Goal: Task Accomplishment & Management: Complete application form

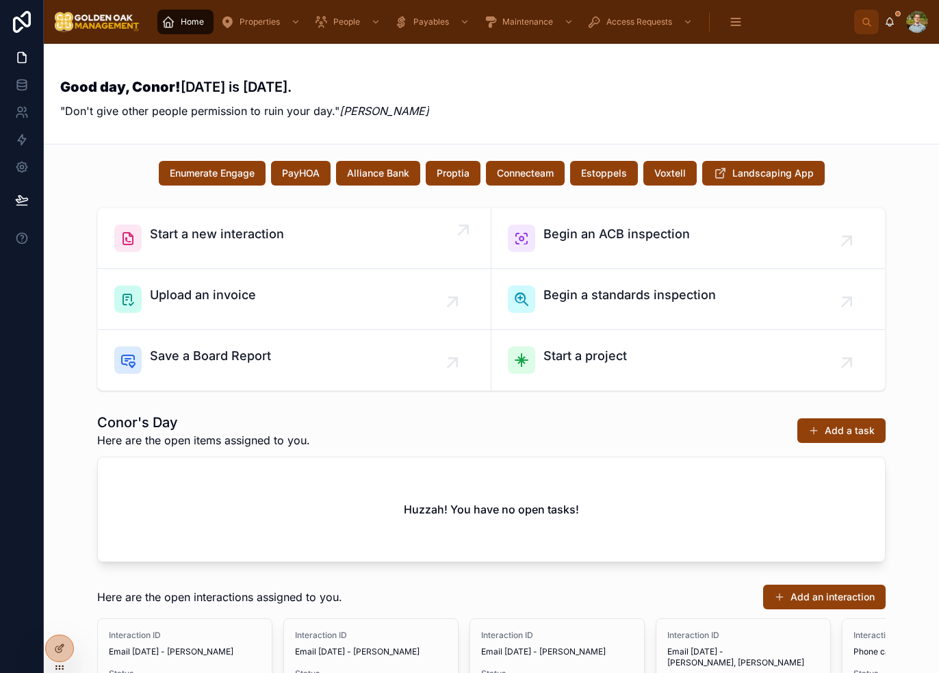
click at [256, 233] on span "Start a new interaction" at bounding box center [217, 234] width 134 height 19
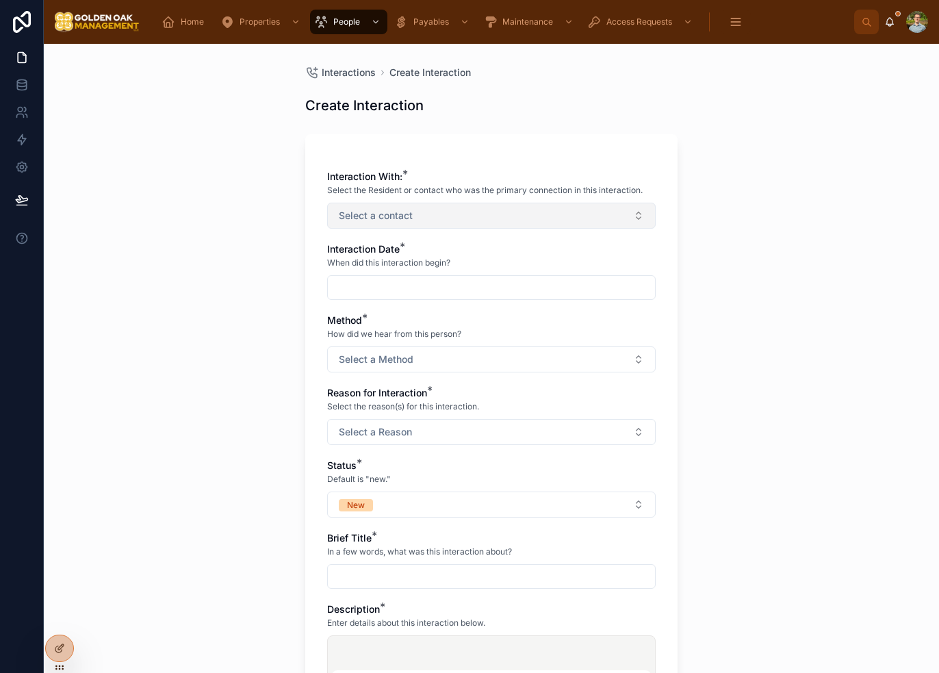
click at [394, 207] on button "Select a contact" at bounding box center [491, 216] width 329 height 26
type input "*"
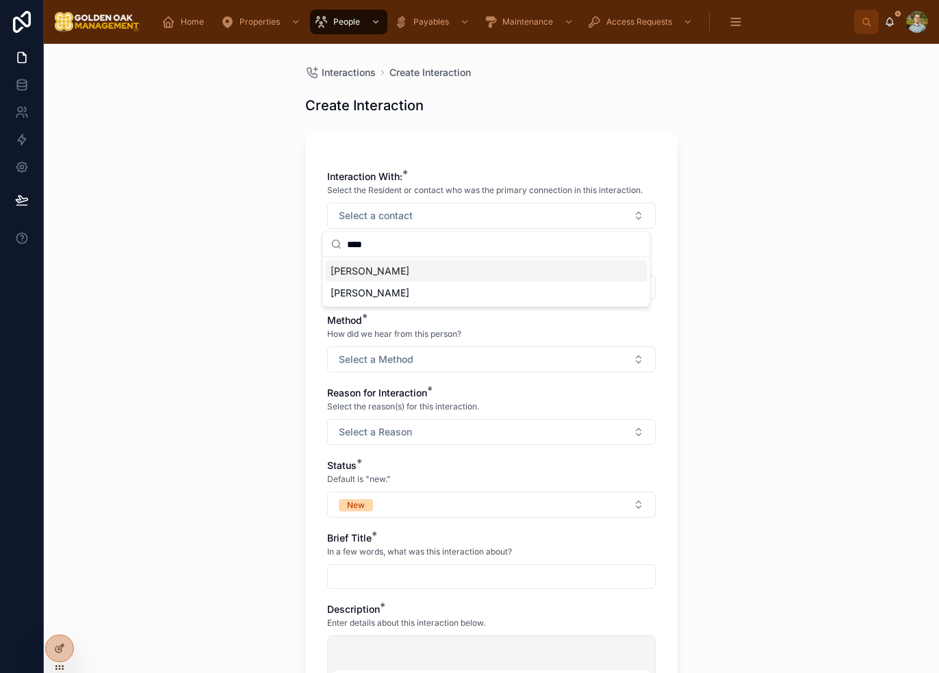
type input "****"
click at [445, 273] on div "[PERSON_NAME]" at bounding box center [486, 271] width 322 height 22
click at [719, 257] on div "Interactions Create Interaction Create Interaction Interaction With: * Select t…" at bounding box center [491, 358] width 895 height 629
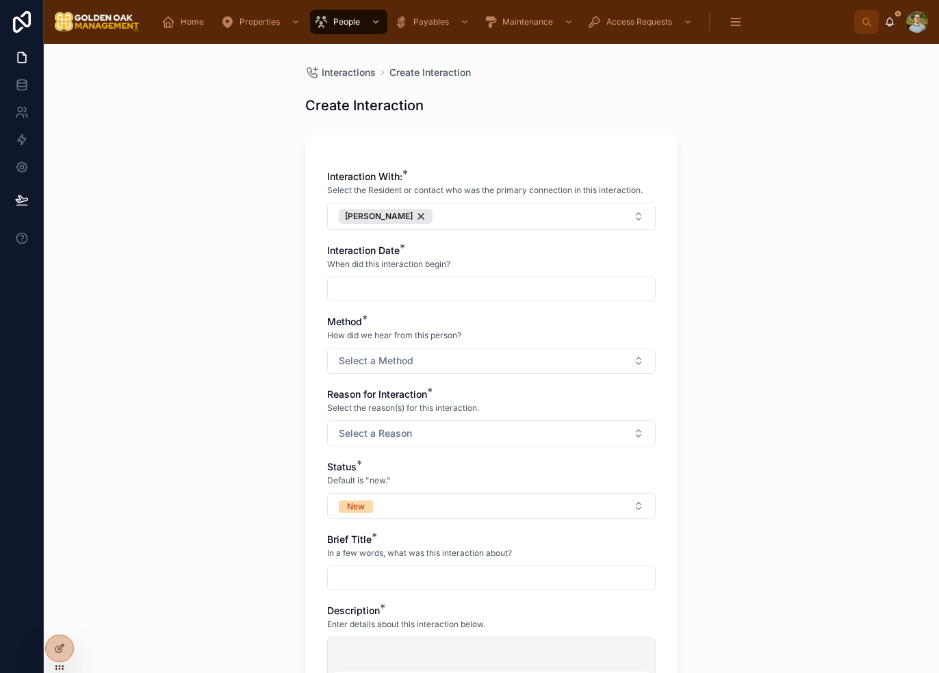
click at [468, 283] on input "text" at bounding box center [491, 288] width 327 height 19
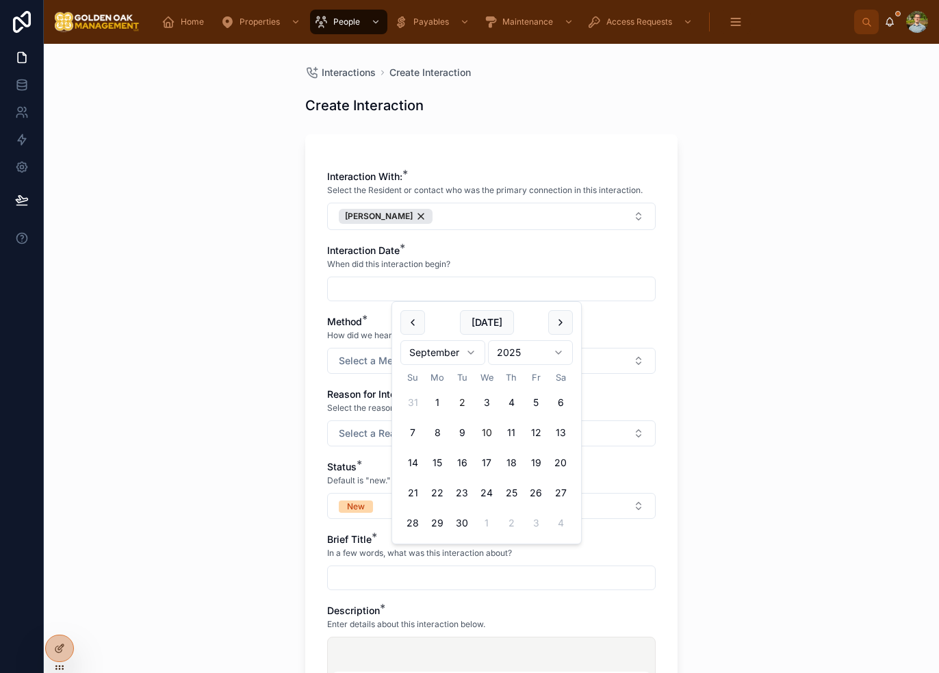
click at [463, 406] on button "2" at bounding box center [462, 402] width 25 height 25
click at [777, 359] on div "Interactions Create Interaction Create Interaction Interaction With: * Select t…" at bounding box center [491, 358] width 895 height 629
click at [444, 295] on input "********" at bounding box center [491, 288] width 327 height 19
click at [463, 432] on button "9" at bounding box center [462, 432] width 25 height 25
type input "********"
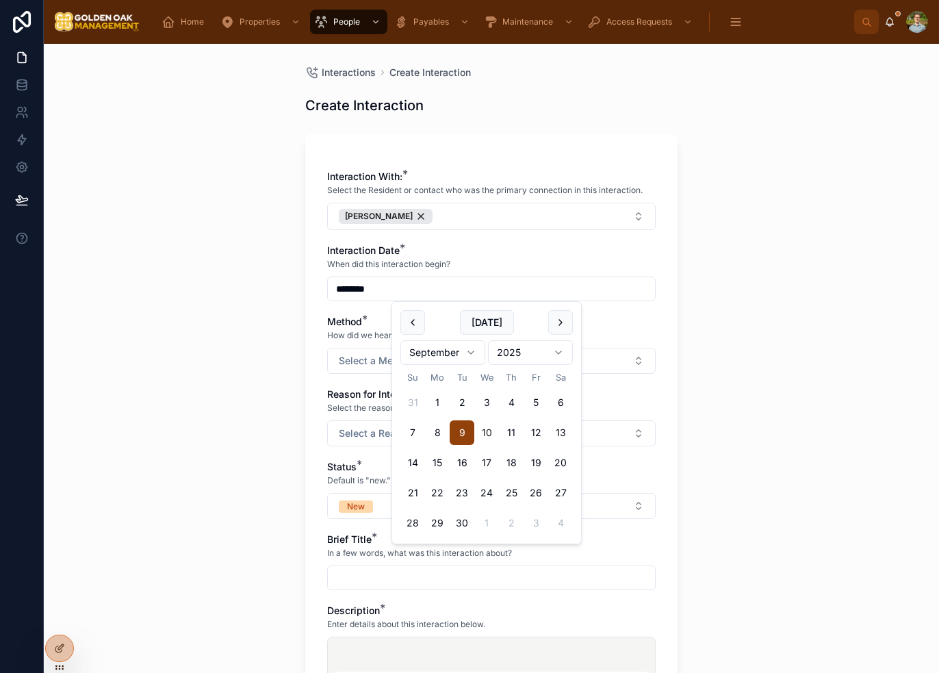
click at [735, 374] on div "Interactions Create Interaction Create Interaction Interaction With: * Select t…" at bounding box center [491, 358] width 895 height 629
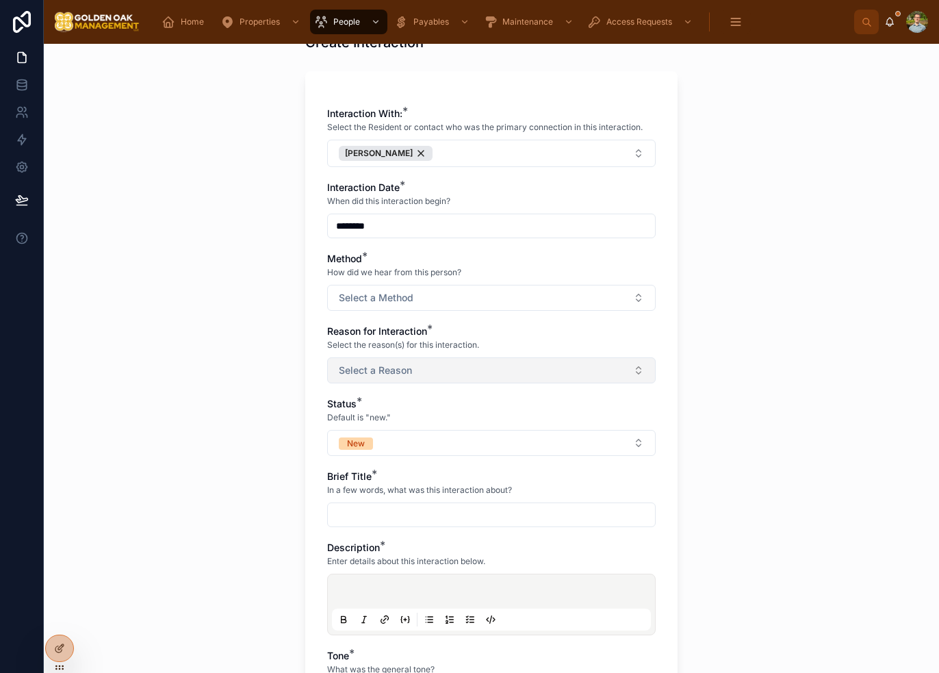
scroll to position [137, 0]
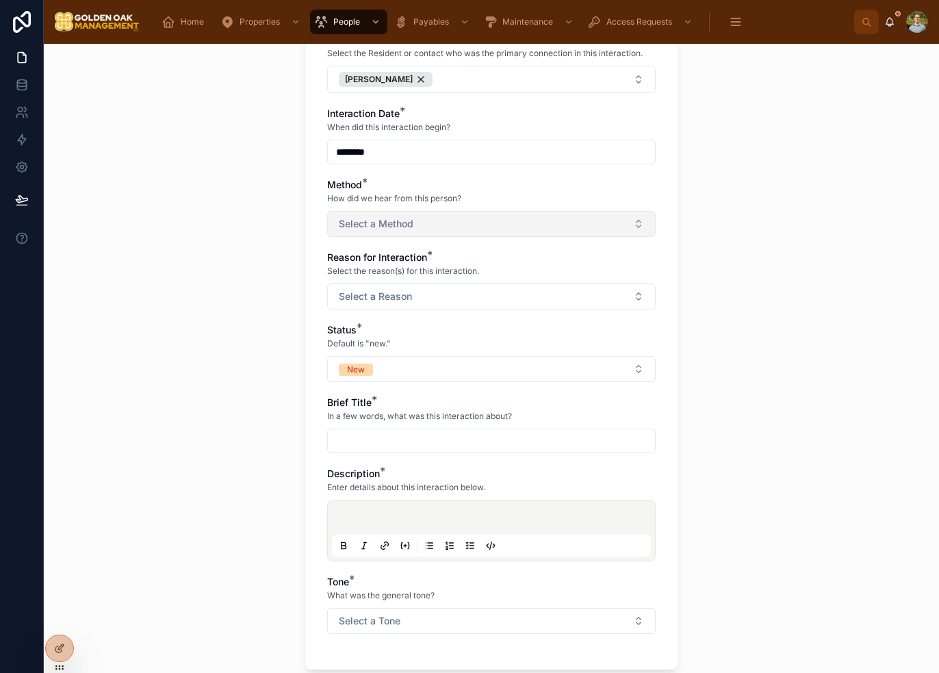
click at [432, 228] on button "Select a Method" at bounding box center [491, 224] width 329 height 26
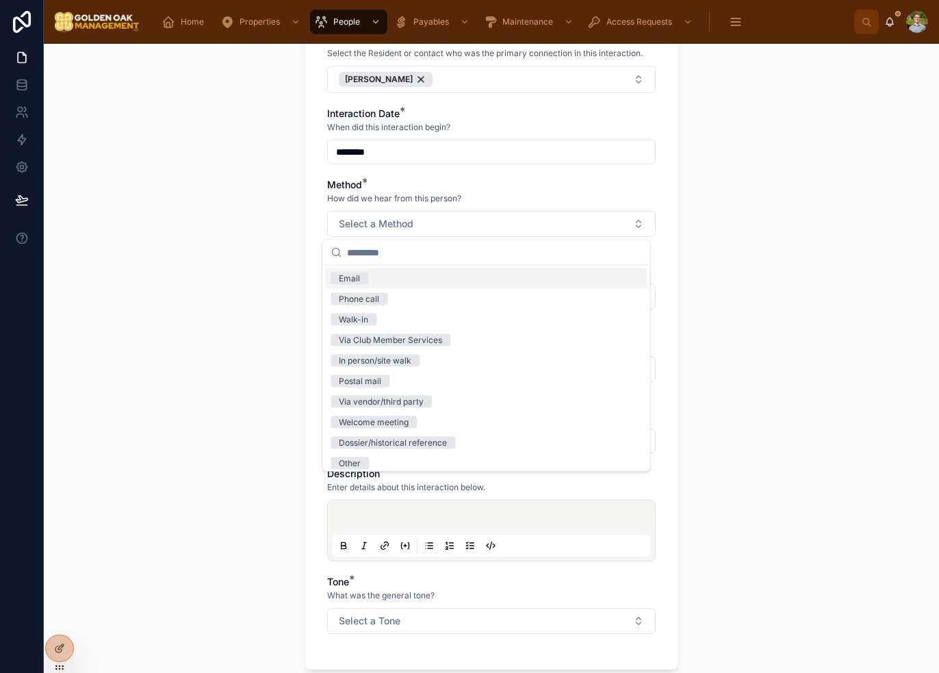
click at [399, 272] on div "Email" at bounding box center [486, 278] width 322 height 21
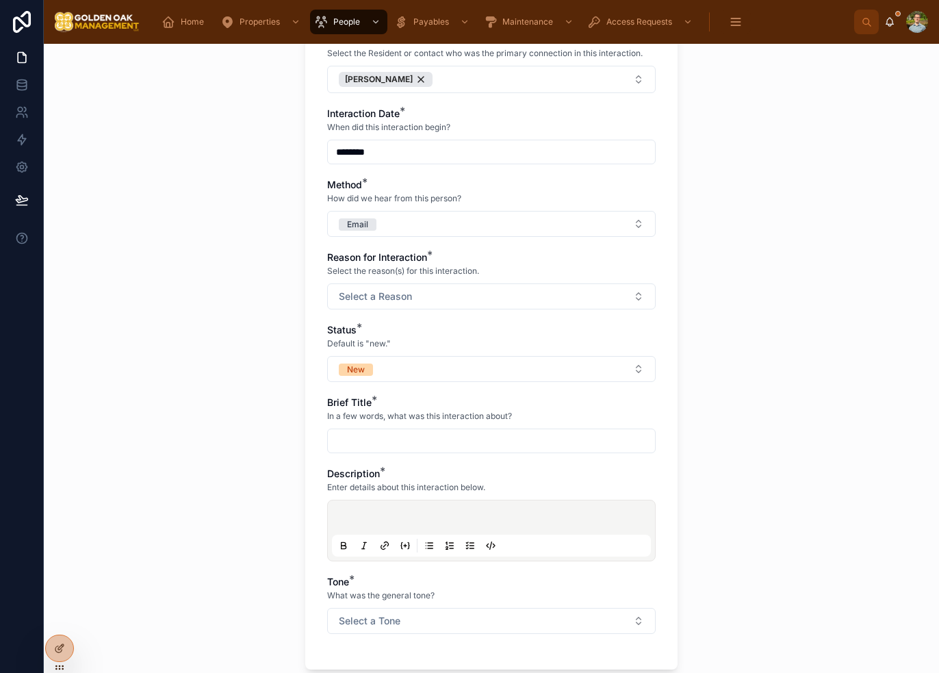
click at [775, 266] on div "Interactions Create Interaction Create Interaction Interaction With: * Select t…" at bounding box center [491, 358] width 895 height 629
click at [441, 284] on button "Select a Reason" at bounding box center [491, 296] width 329 height 26
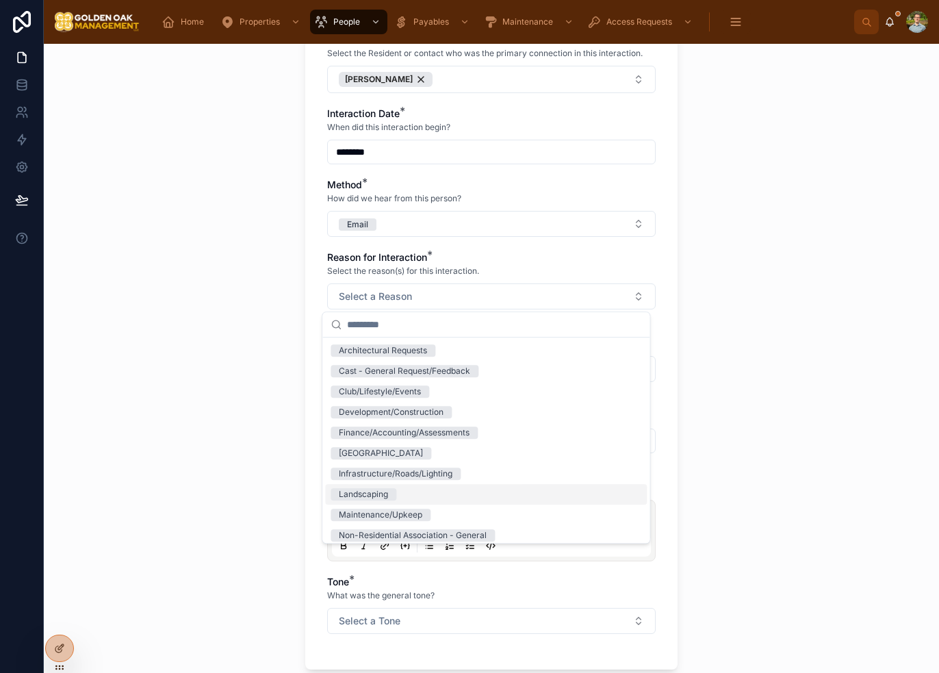
click at [437, 487] on div "Landscaping" at bounding box center [486, 494] width 322 height 21
click at [781, 372] on div "Interactions Create Interaction Create Interaction Interaction With: * Select t…" at bounding box center [491, 358] width 895 height 629
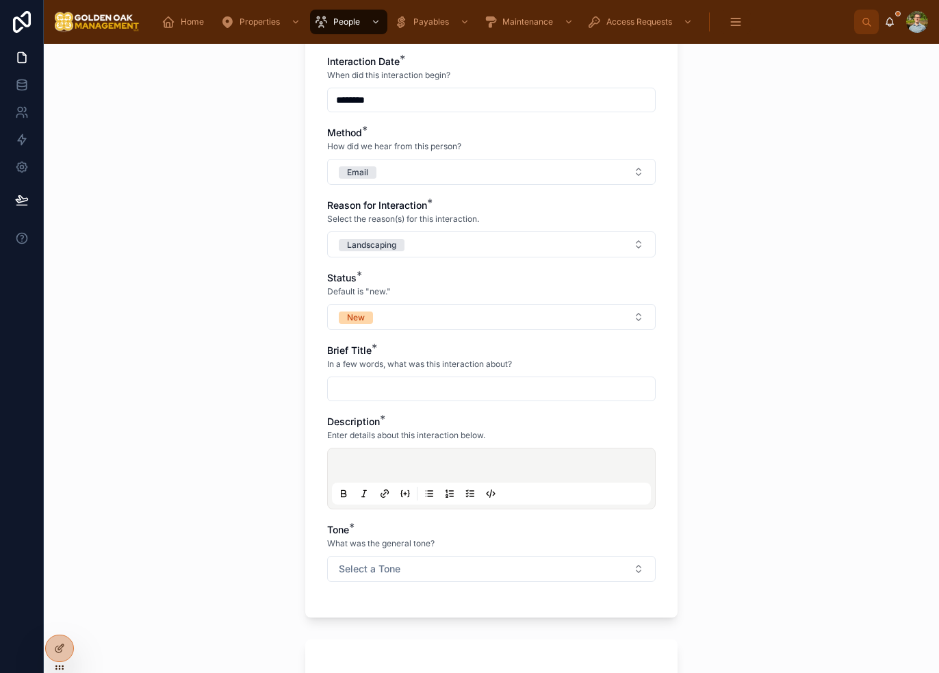
scroll to position [274, 0]
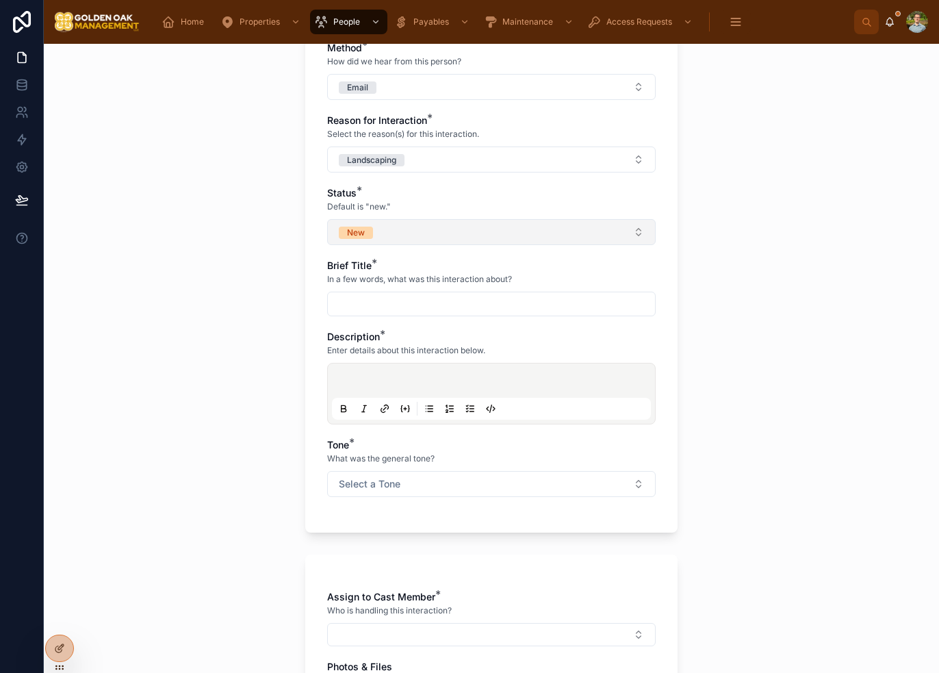
click at [385, 231] on button "New" at bounding box center [491, 232] width 329 height 26
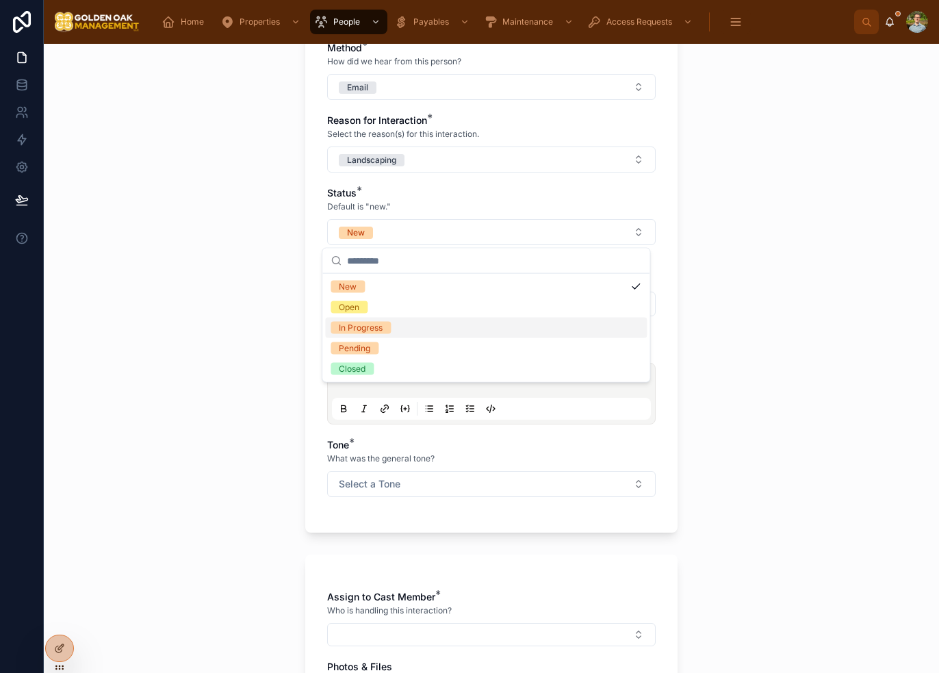
click at [427, 324] on div "In Progress" at bounding box center [486, 328] width 322 height 21
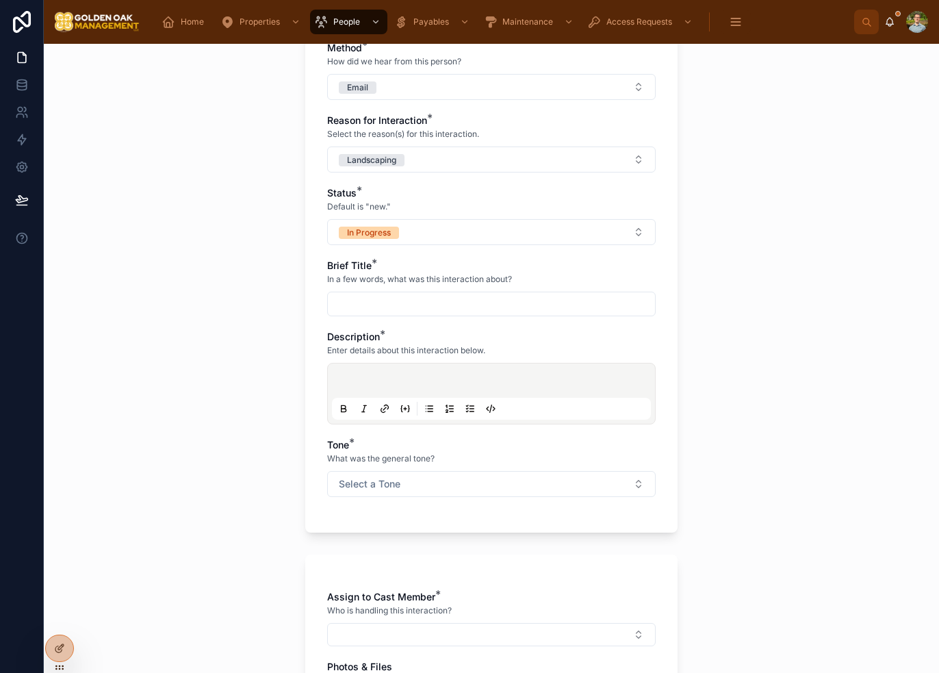
click at [409, 302] on input "text" at bounding box center [491, 303] width 327 height 19
type input "**********"
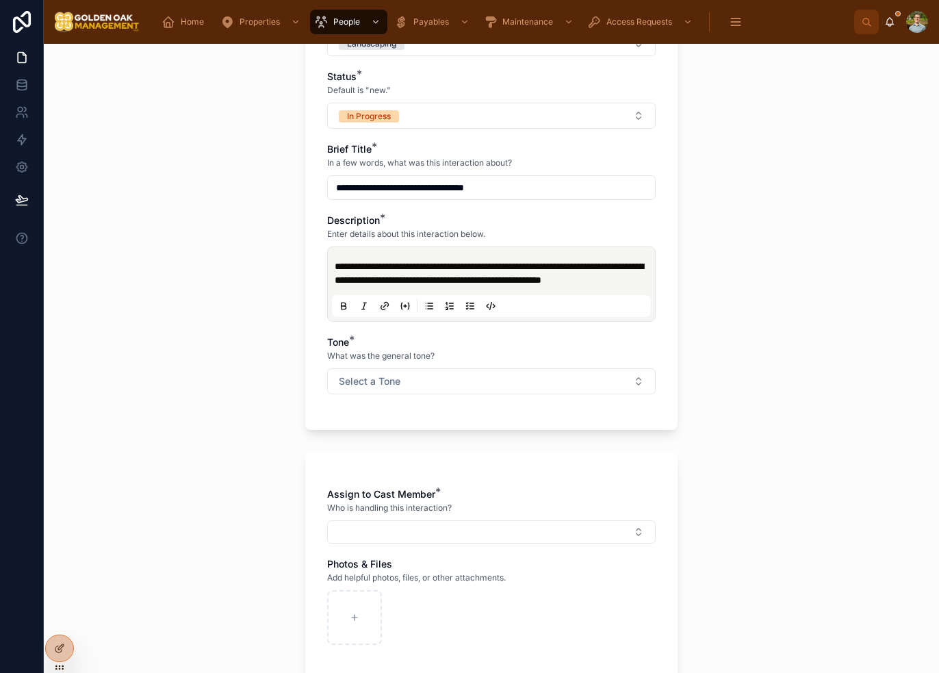
scroll to position [544, 0]
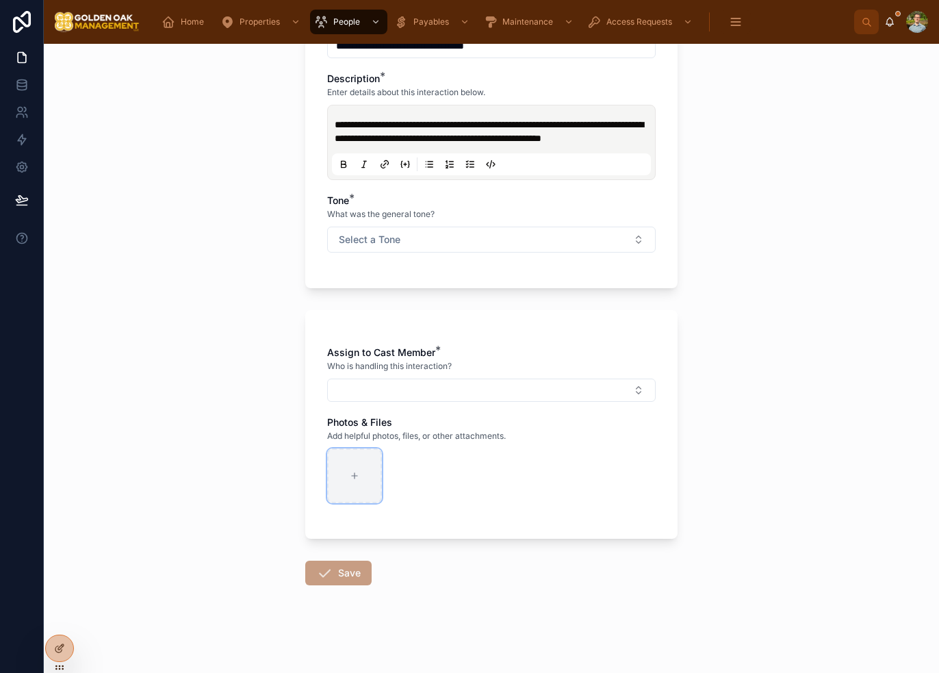
click at [360, 460] on div at bounding box center [354, 475] width 55 height 55
type input "**********"
click at [778, 341] on div "**********" at bounding box center [491, 358] width 895 height 629
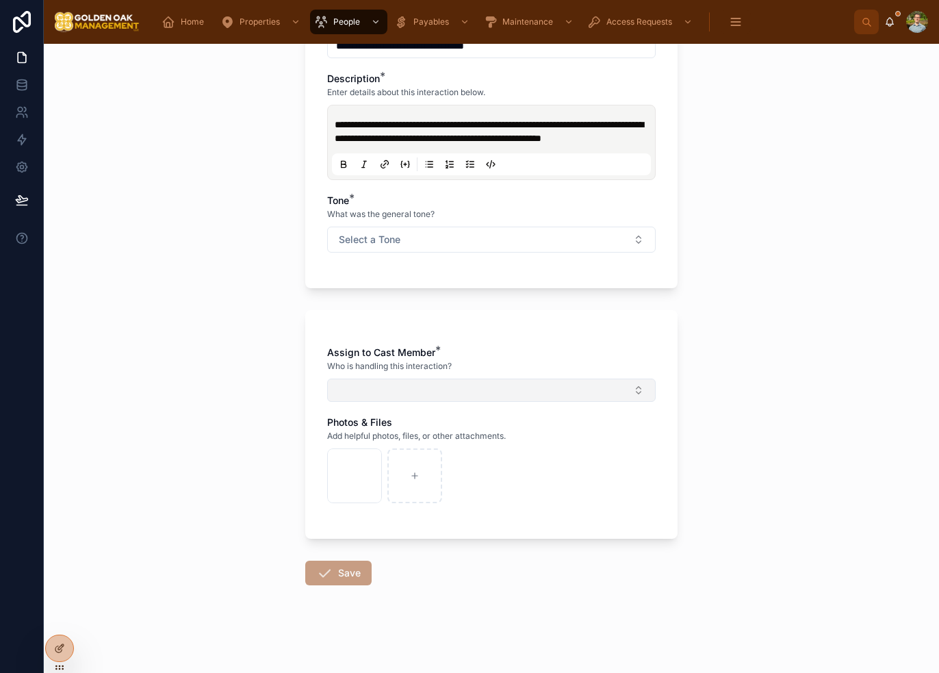
click at [416, 383] on button "Select Button" at bounding box center [491, 390] width 329 height 23
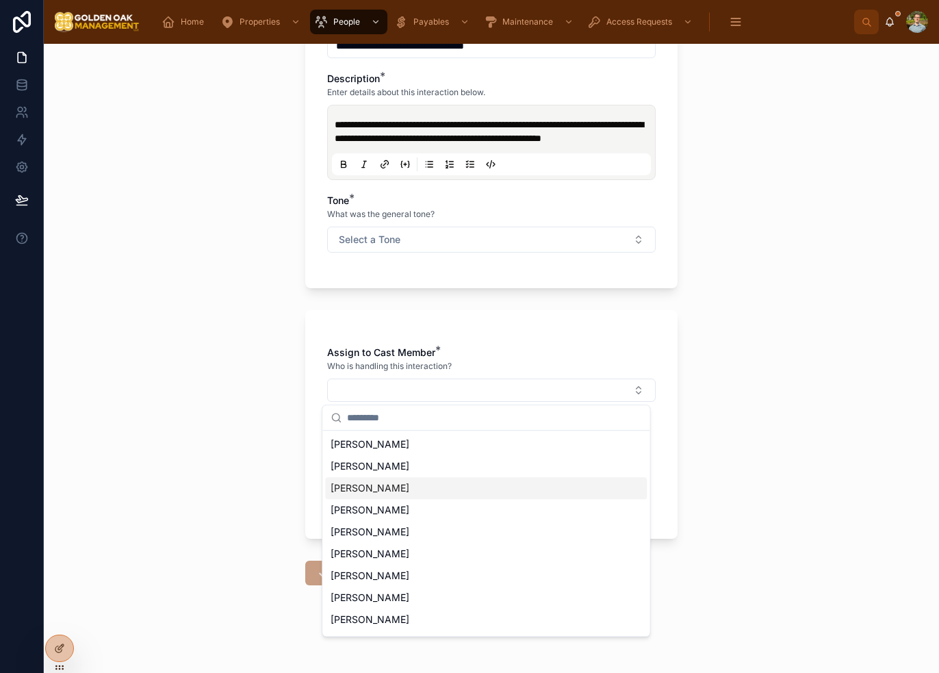
click at [394, 486] on span "[PERSON_NAME]" at bounding box center [370, 488] width 79 height 14
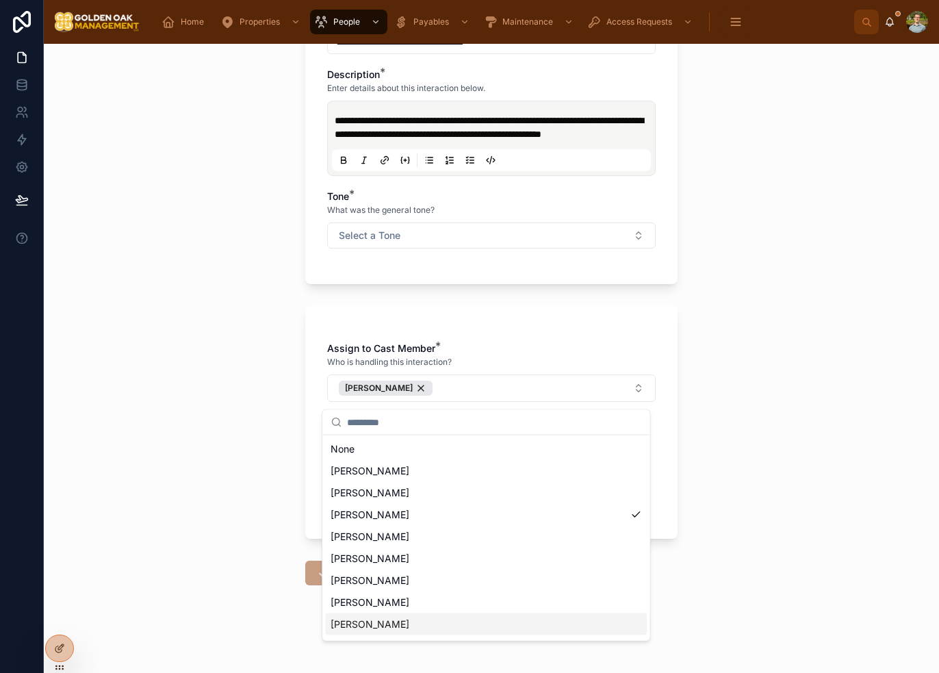
click at [405, 623] on div "[PERSON_NAME]" at bounding box center [486, 624] width 322 height 22
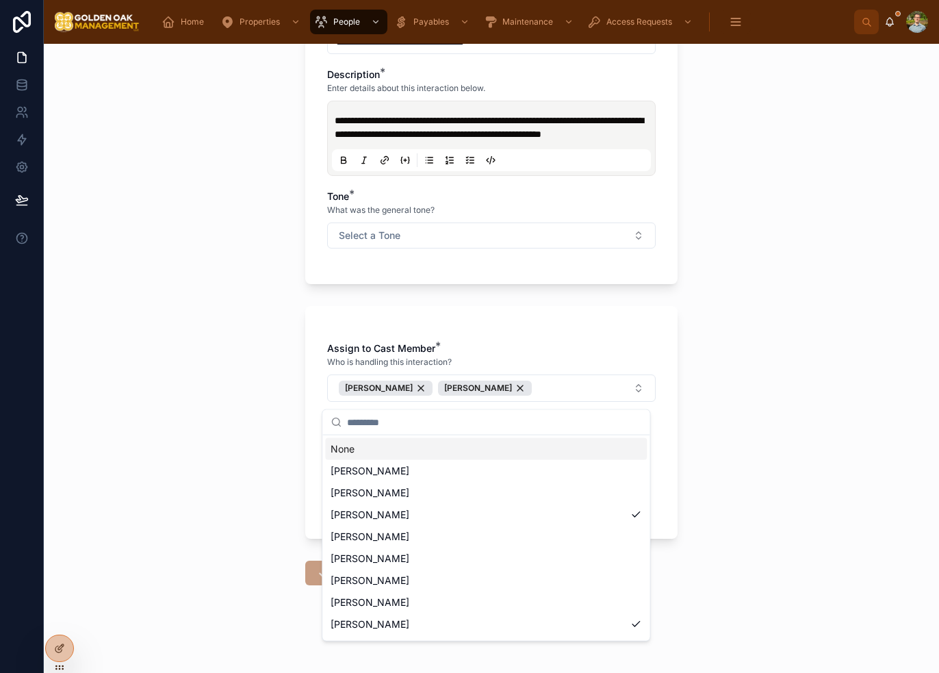
click at [815, 335] on div "**********" at bounding box center [491, 358] width 895 height 629
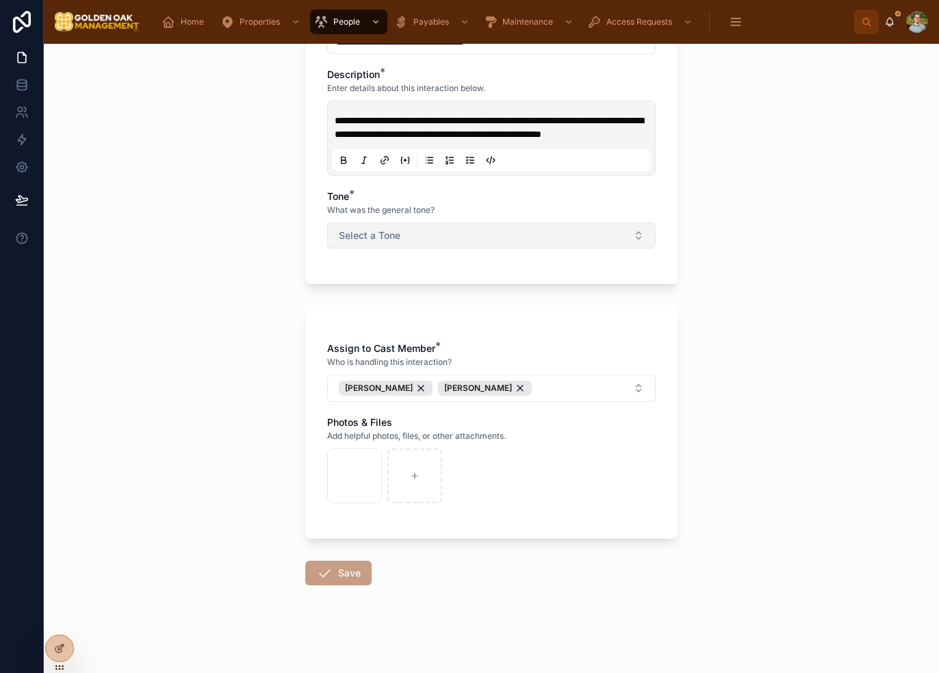
click at [392, 240] on span "Select a Tone" at bounding box center [370, 236] width 62 height 14
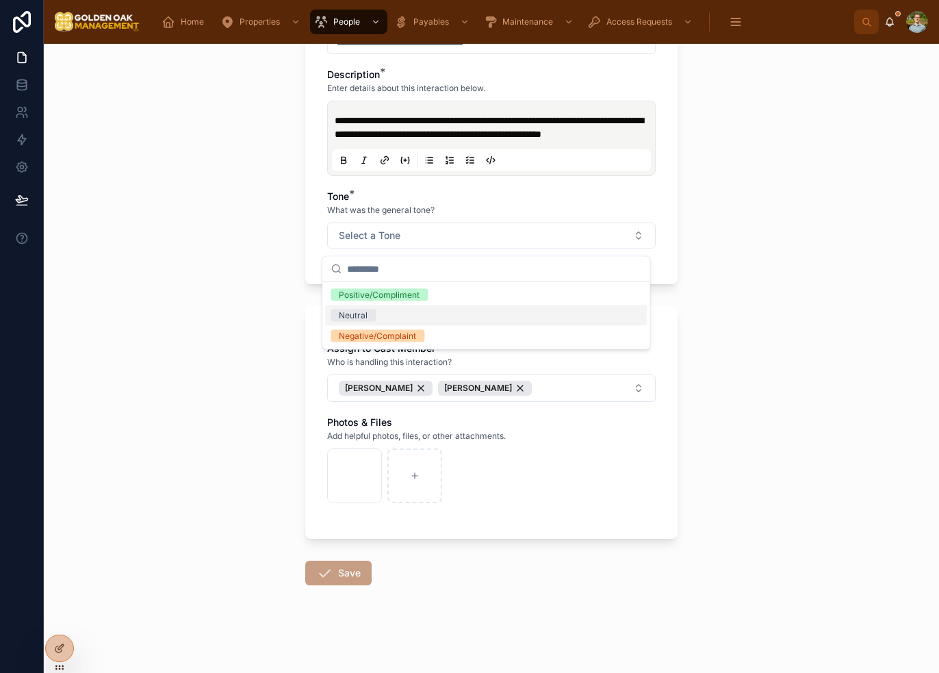
click at [402, 323] on div "Neutral" at bounding box center [486, 315] width 322 height 21
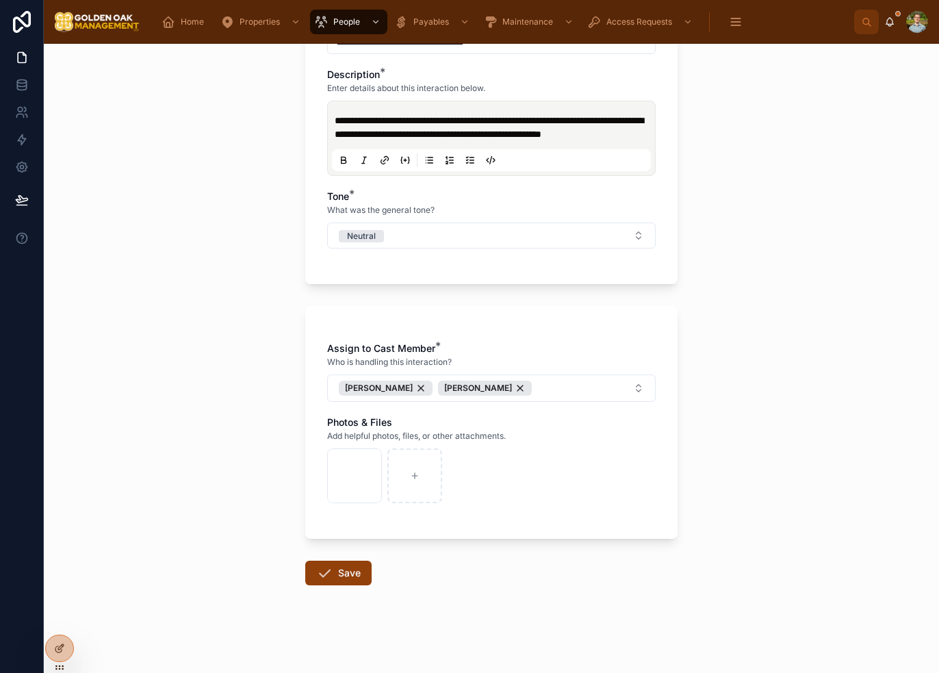
click at [761, 320] on div "**********" at bounding box center [491, 358] width 895 height 629
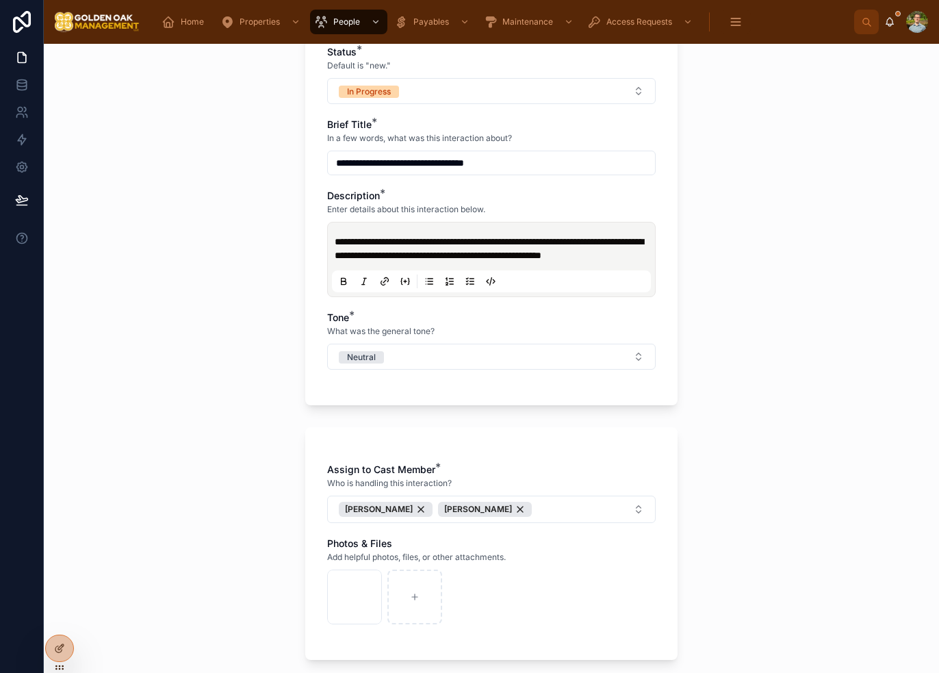
scroll to position [407, 0]
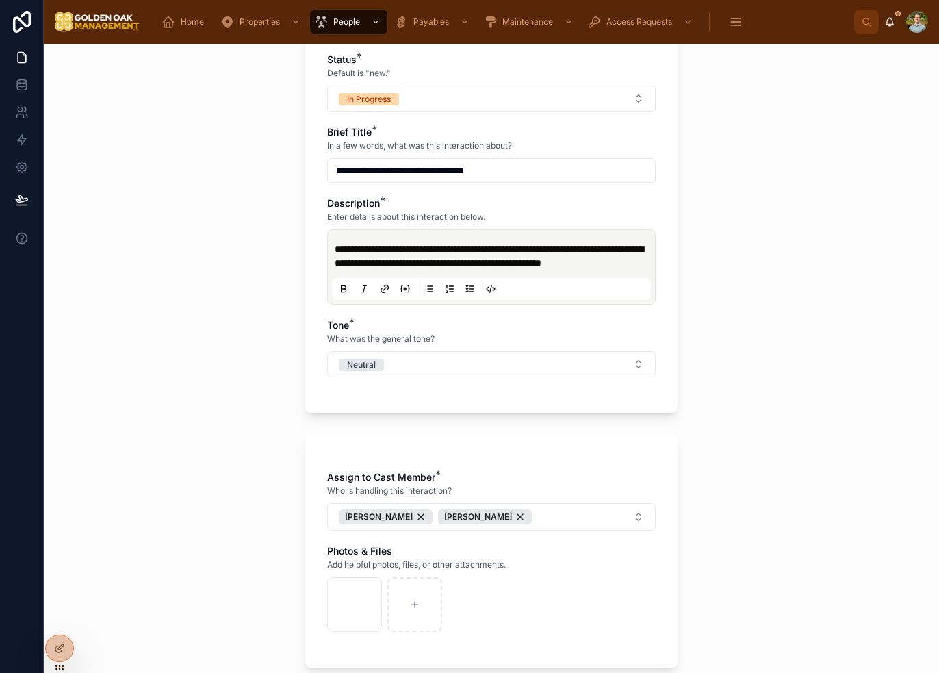
click at [434, 270] on p "**********" at bounding box center [494, 255] width 319 height 27
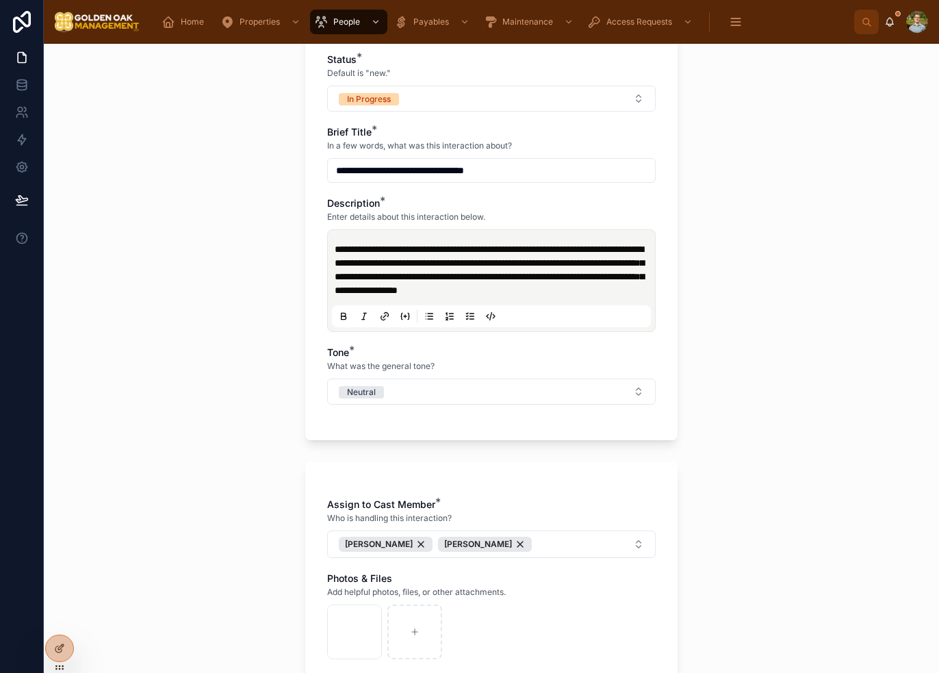
click at [764, 394] on div "**********" at bounding box center [491, 358] width 895 height 629
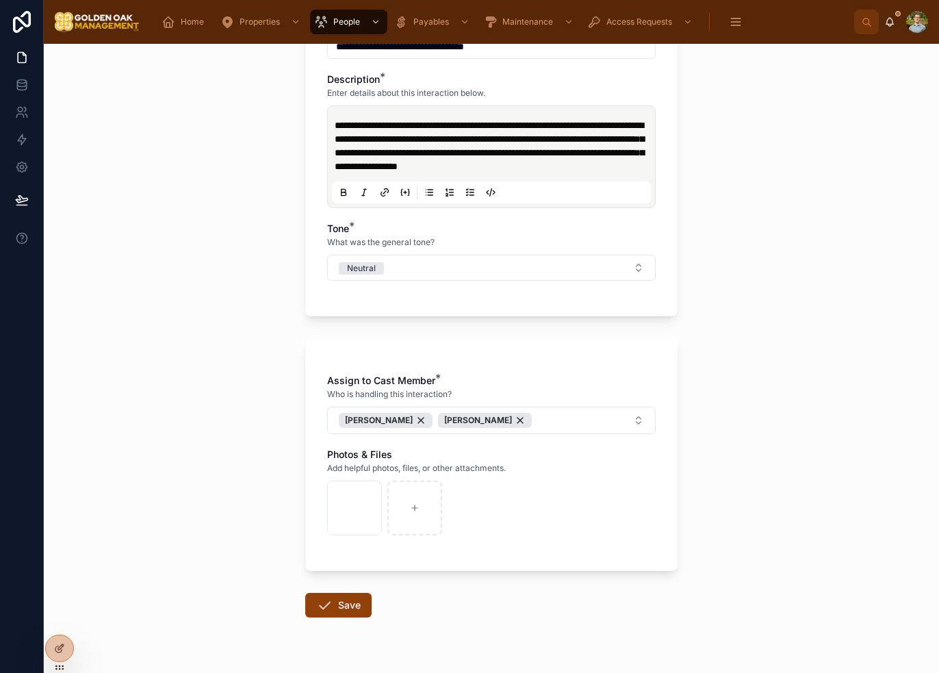
scroll to position [544, 0]
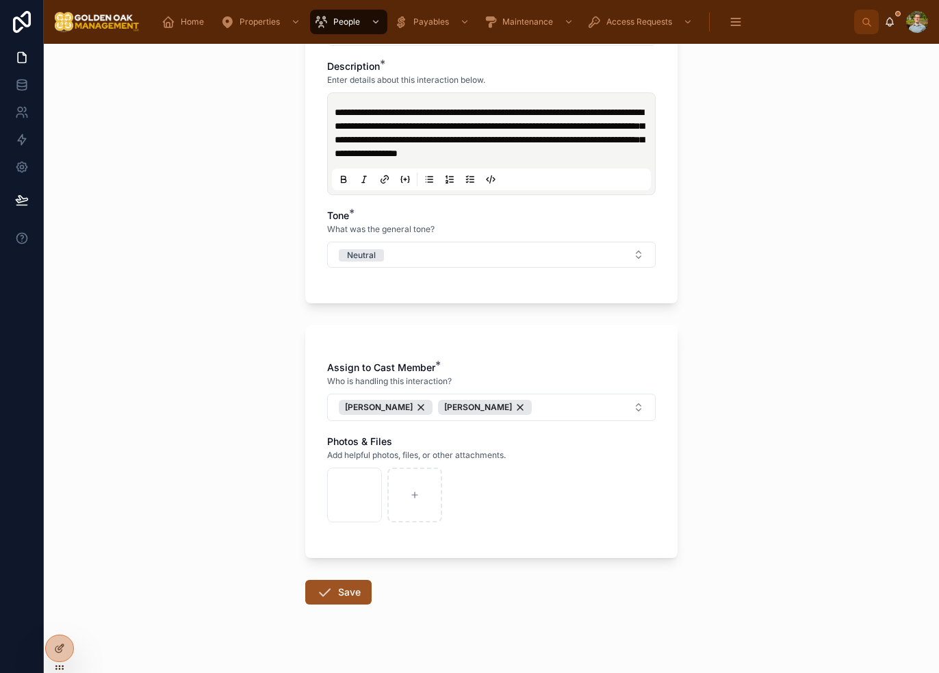
click at [323, 592] on button "Save" at bounding box center [338, 592] width 66 height 25
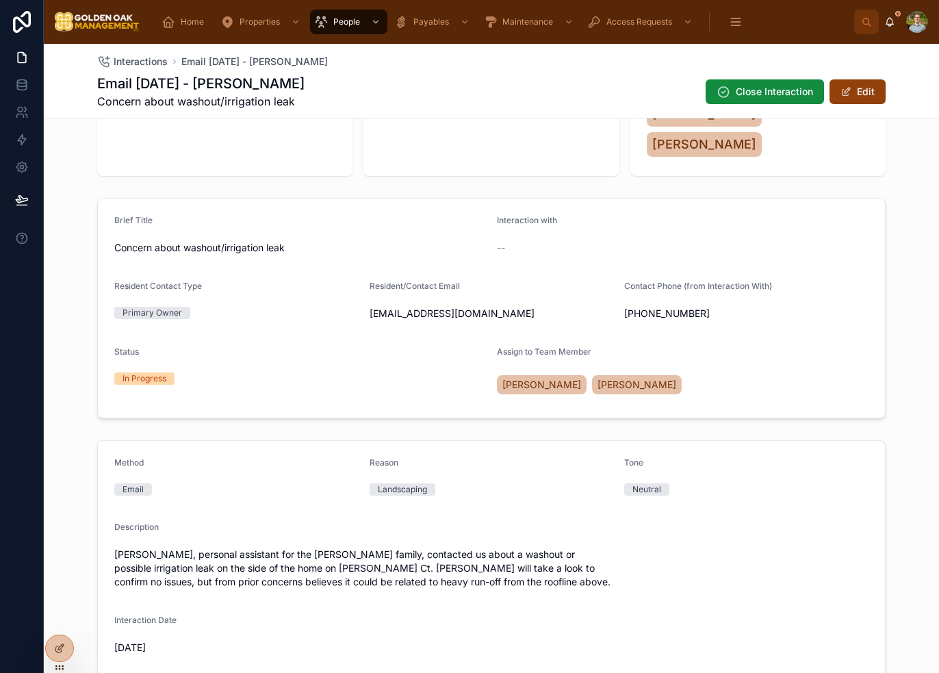
scroll to position [68, 0]
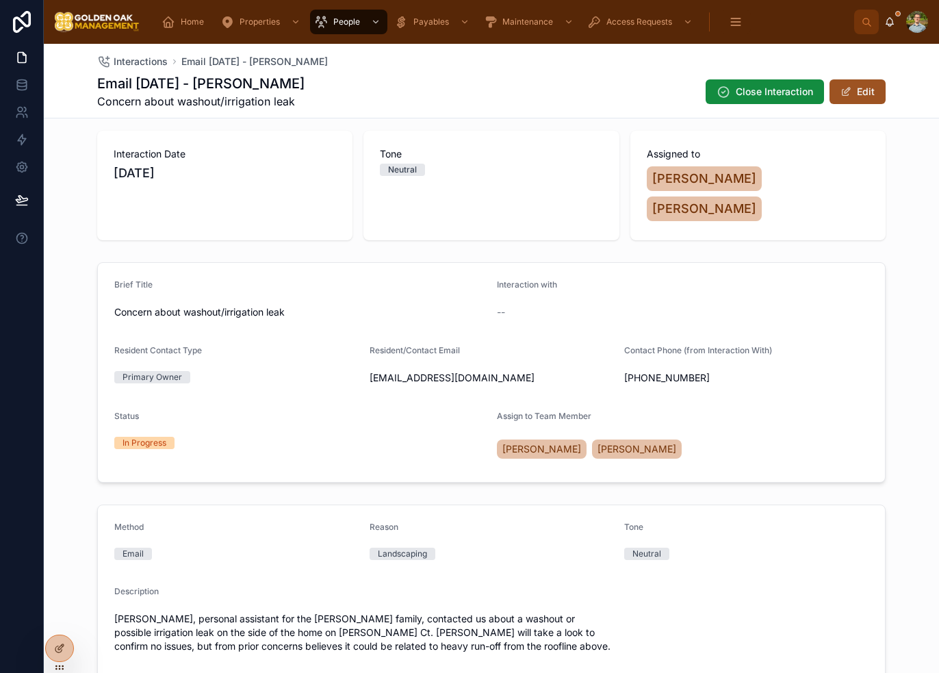
click at [857, 87] on button "Edit" at bounding box center [858, 91] width 56 height 25
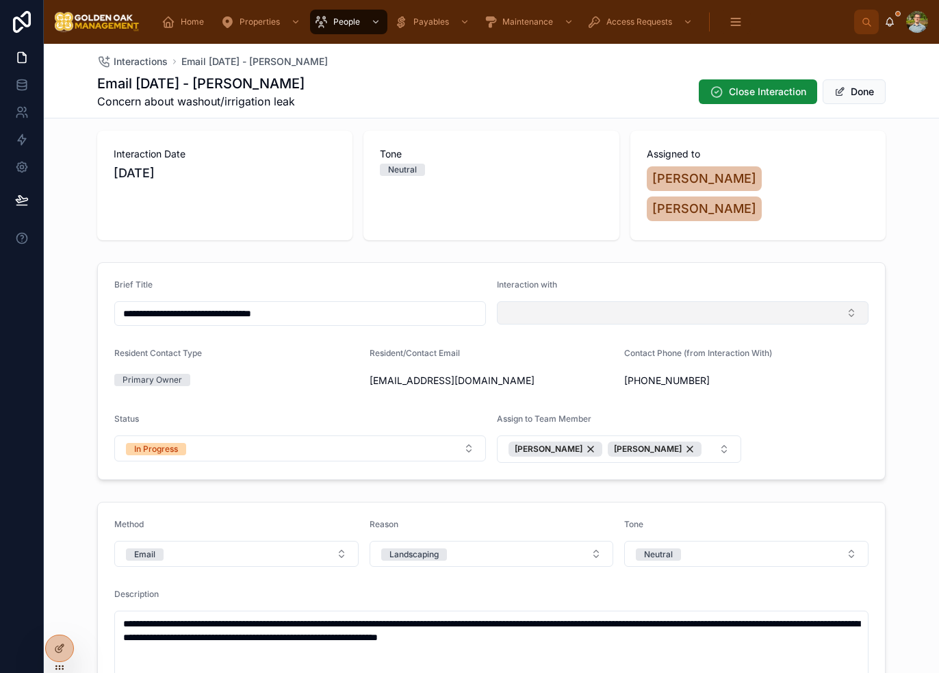
click at [622, 301] on button "Select Button" at bounding box center [683, 312] width 372 height 23
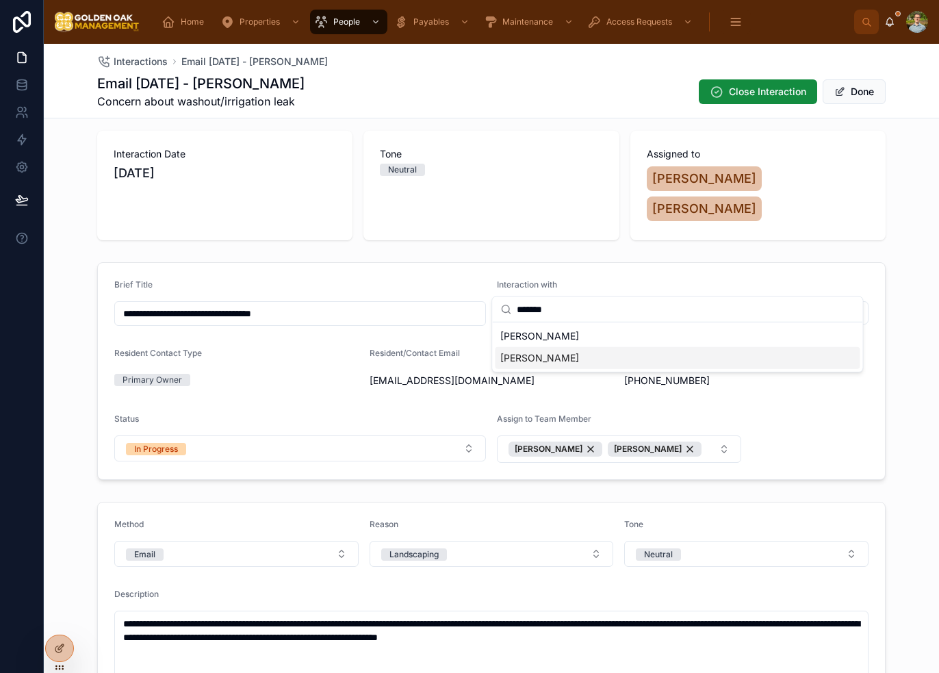
type input "*******"
click at [560, 359] on span "[PERSON_NAME]" at bounding box center [539, 358] width 79 height 14
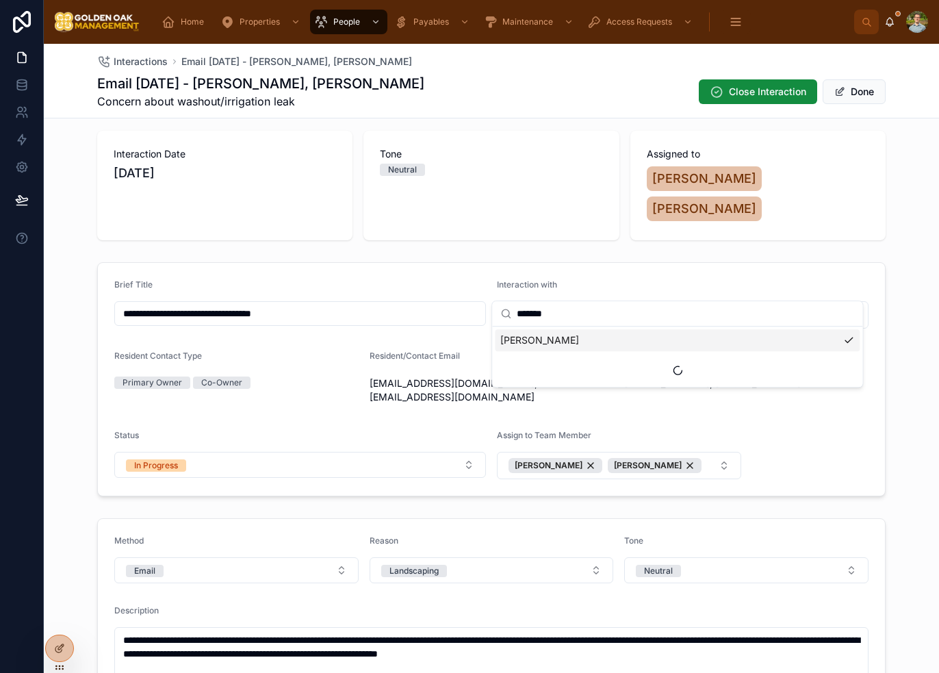
click at [887, 327] on div "**********" at bounding box center [491, 379] width 895 height 245
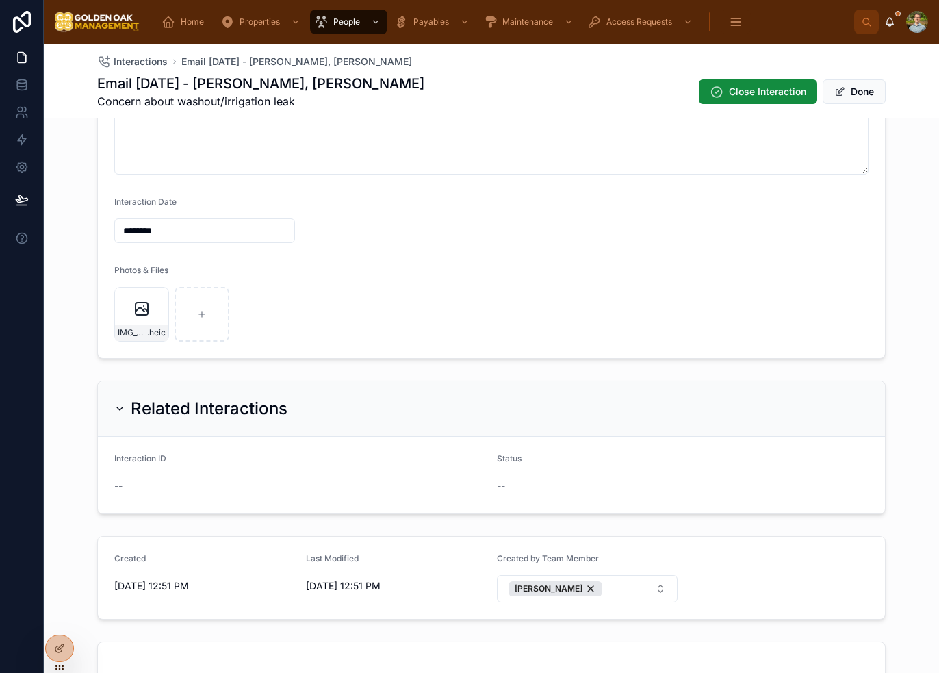
scroll to position [753, 0]
click at [851, 97] on button "Done" at bounding box center [854, 91] width 63 height 25
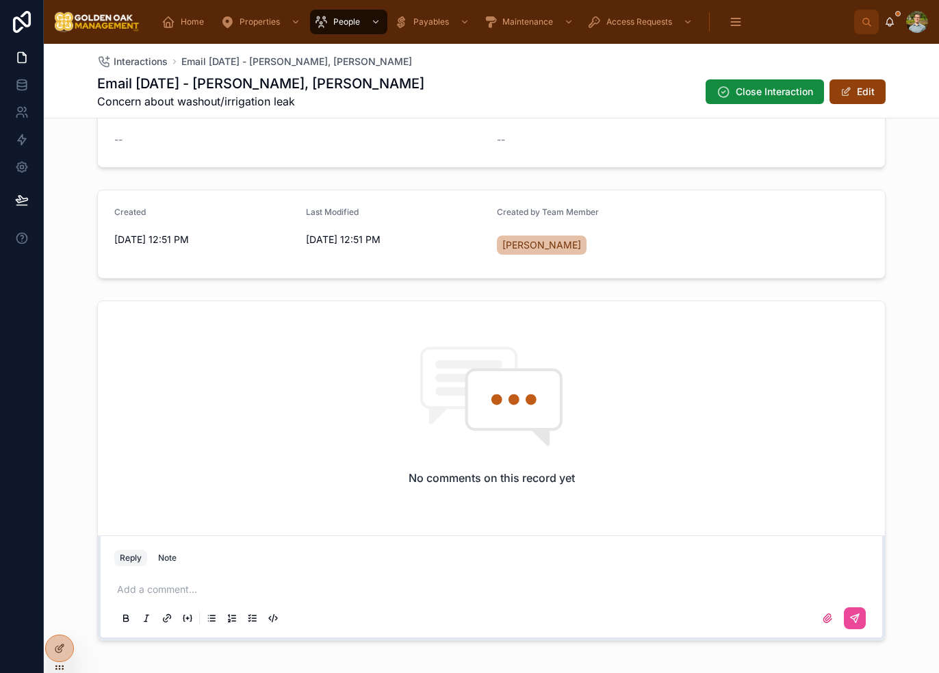
scroll to position [928, 0]
click at [199, 582] on p at bounding box center [494, 589] width 754 height 14
click at [170, 552] on div "Note" at bounding box center [167, 557] width 18 height 11
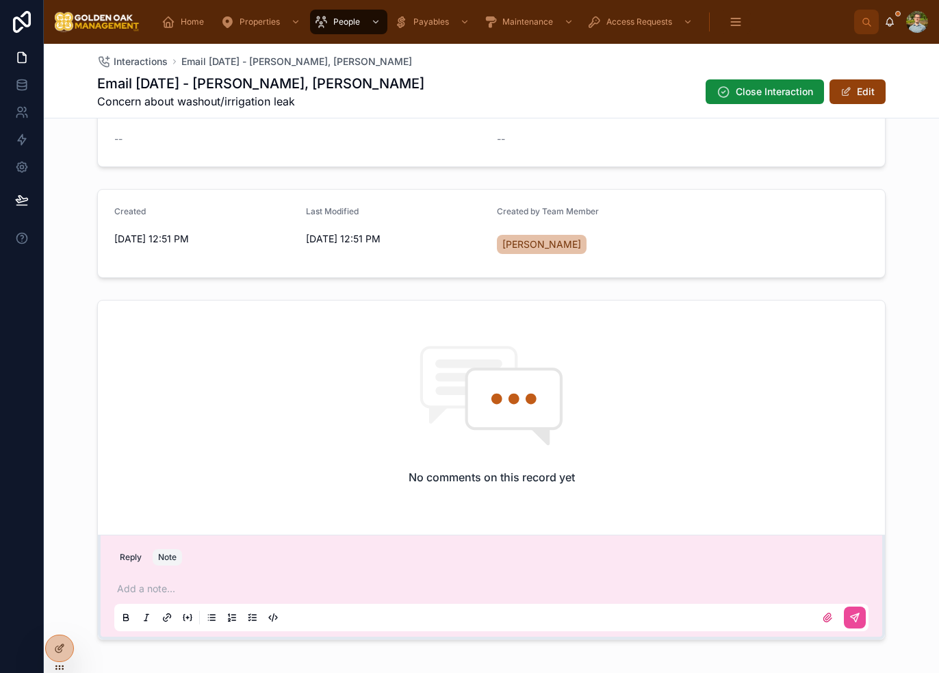
click at [167, 582] on p at bounding box center [494, 589] width 754 height 14
click at [128, 549] on button "Reply" at bounding box center [130, 557] width 33 height 16
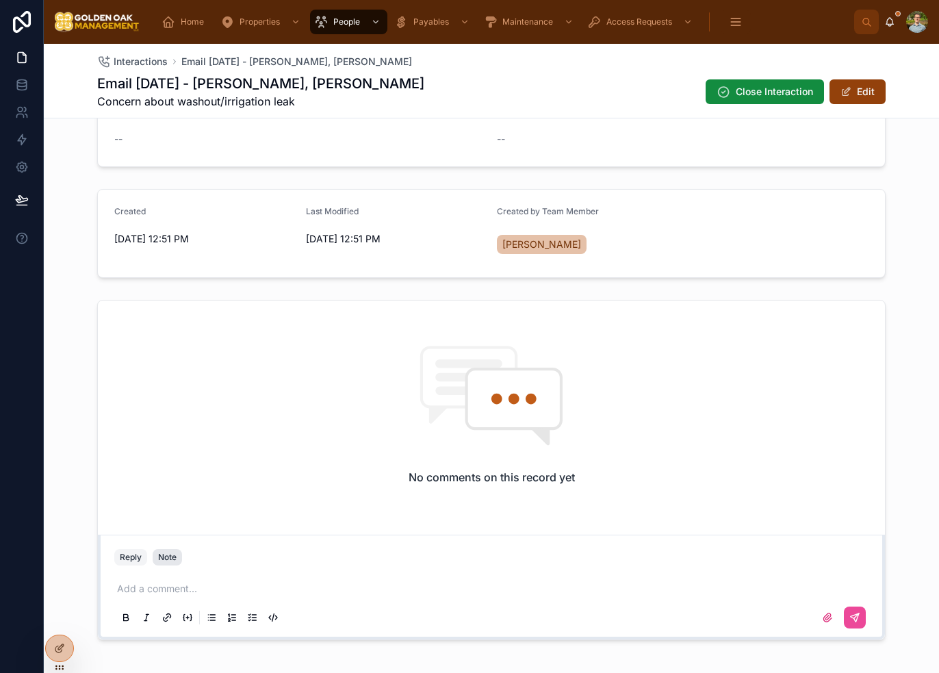
click at [162, 552] on div "Note" at bounding box center [167, 557] width 18 height 11
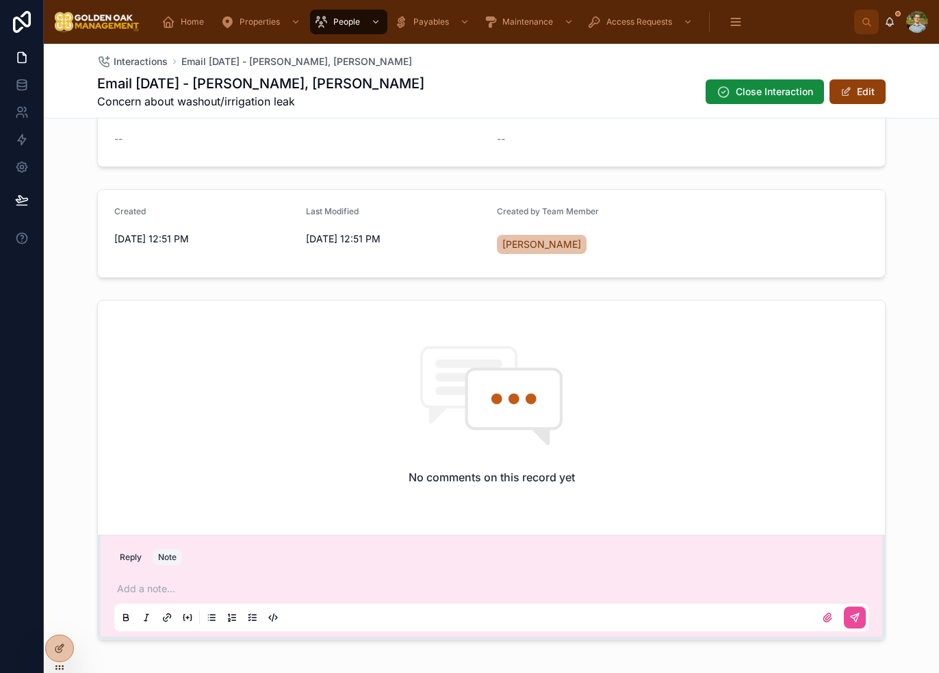
click at [162, 582] on p at bounding box center [494, 589] width 754 height 14
click at [212, 582] on p "*********" at bounding box center [494, 589] width 754 height 14
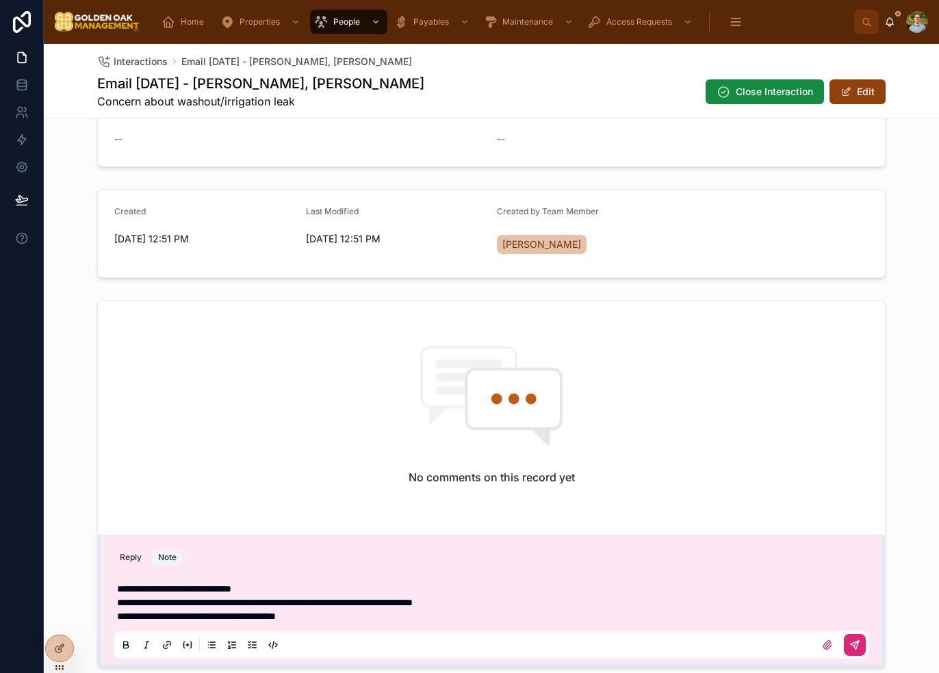
click at [855, 634] on button at bounding box center [855, 645] width 22 height 22
click at [902, 361] on div "**********" at bounding box center [491, 483] width 895 height 379
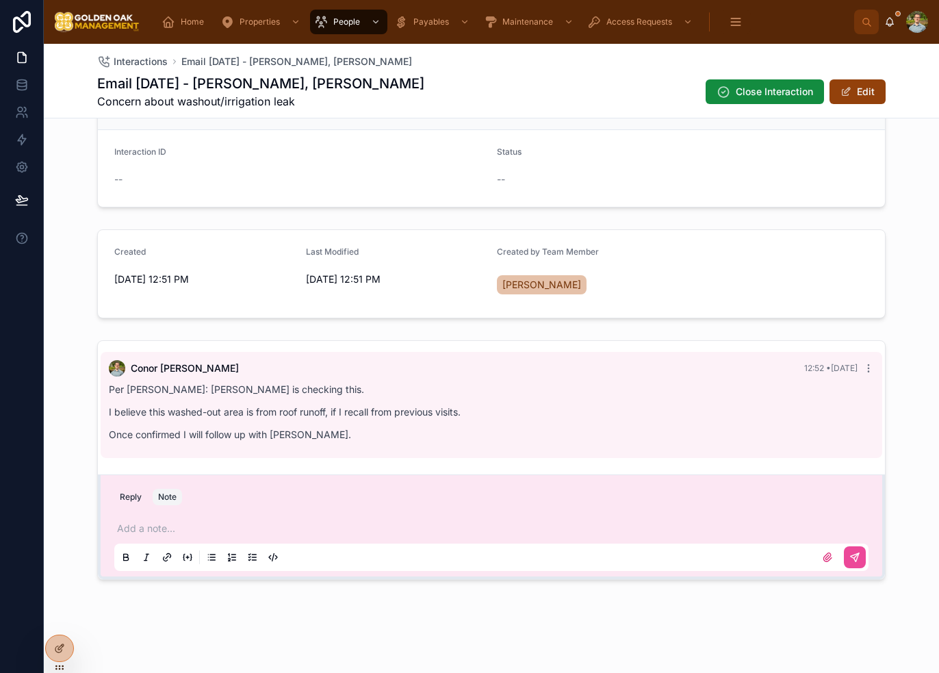
scroll to position [828, 0]
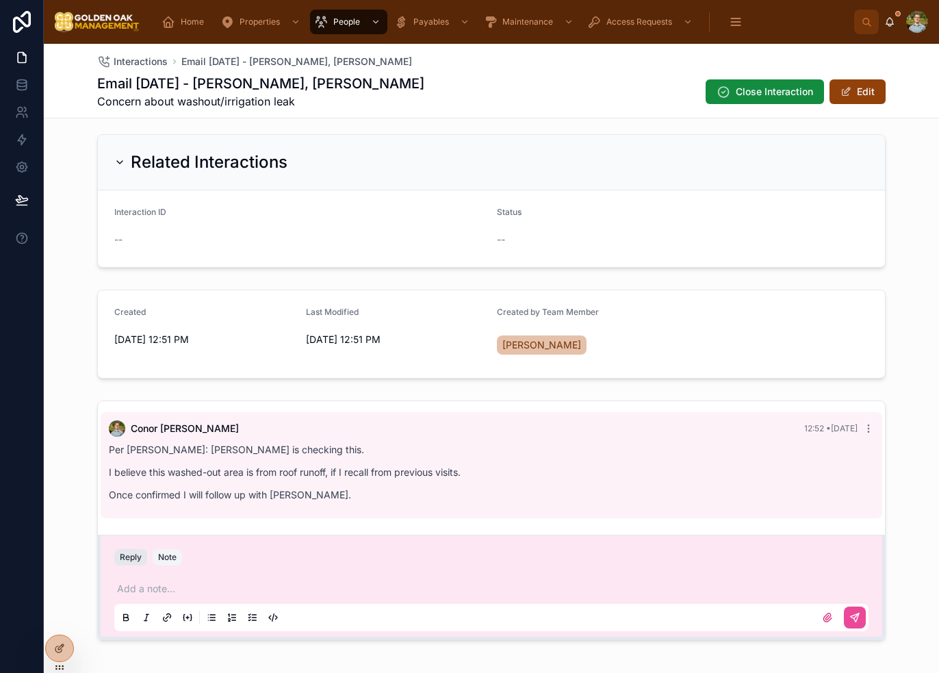
click at [121, 549] on button "Reply" at bounding box center [130, 557] width 33 height 16
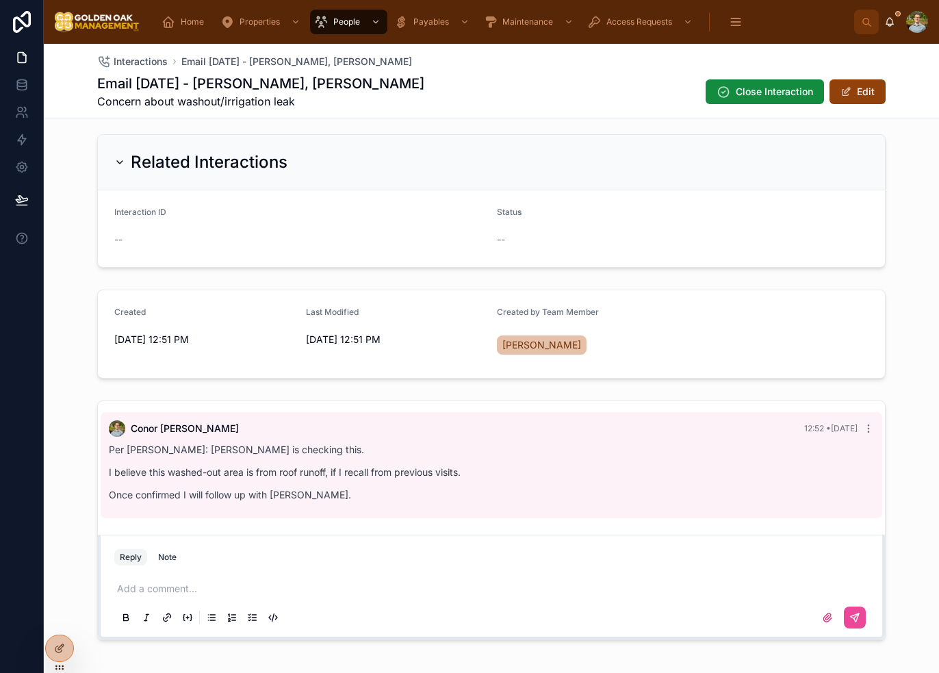
click at [904, 395] on div "[PERSON_NAME] 12:52 • [DATE] Per [PERSON_NAME]: [PERSON_NAME] is checking this.…" at bounding box center [491, 520] width 895 height 251
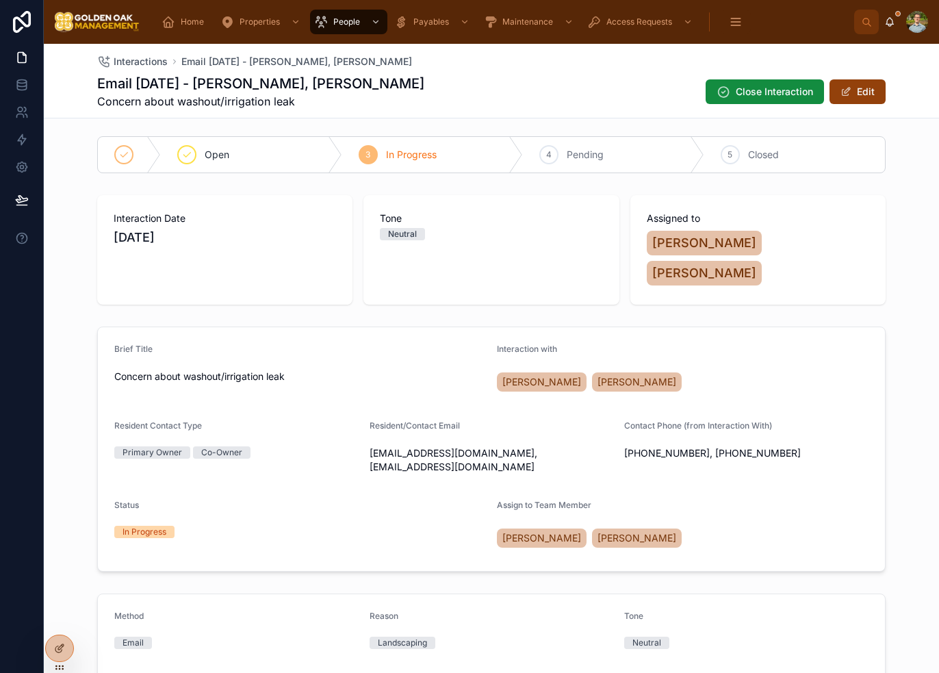
scroll to position [0, 0]
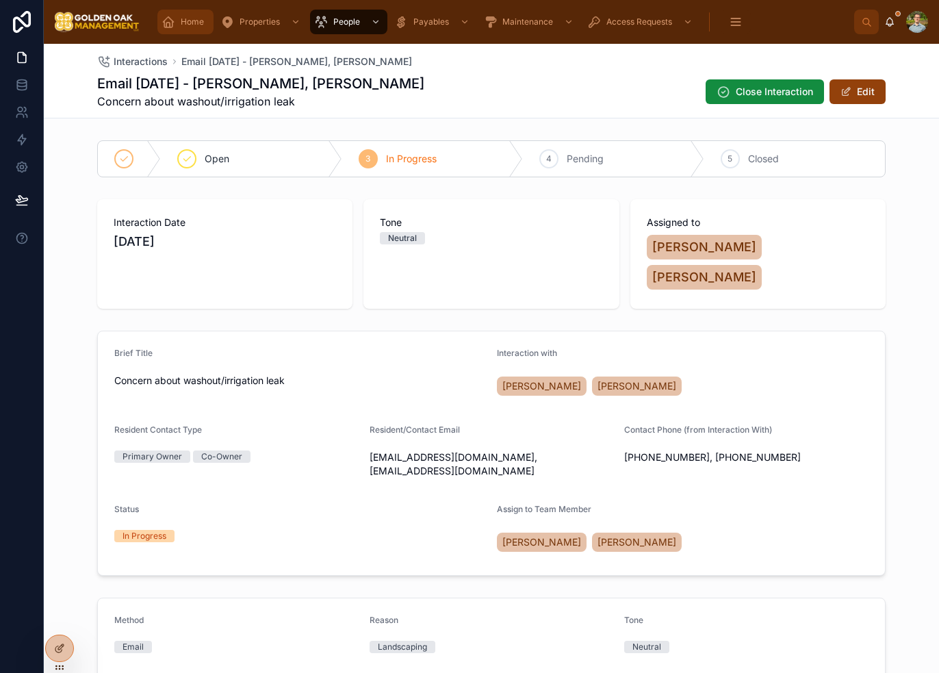
drag, startPoint x: 200, startPoint y: 16, endPoint x: 225, endPoint y: 36, distance: 32.6
click at [199, 16] on div "Home" at bounding box center [186, 22] width 48 height 22
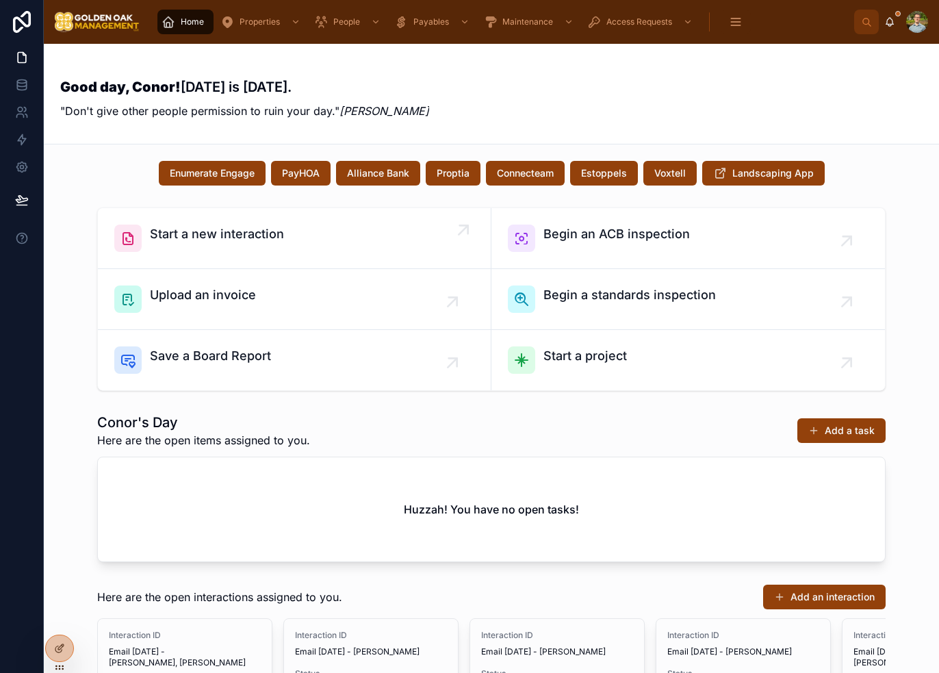
click at [307, 232] on div "Start a new interaction" at bounding box center [294, 238] width 360 height 27
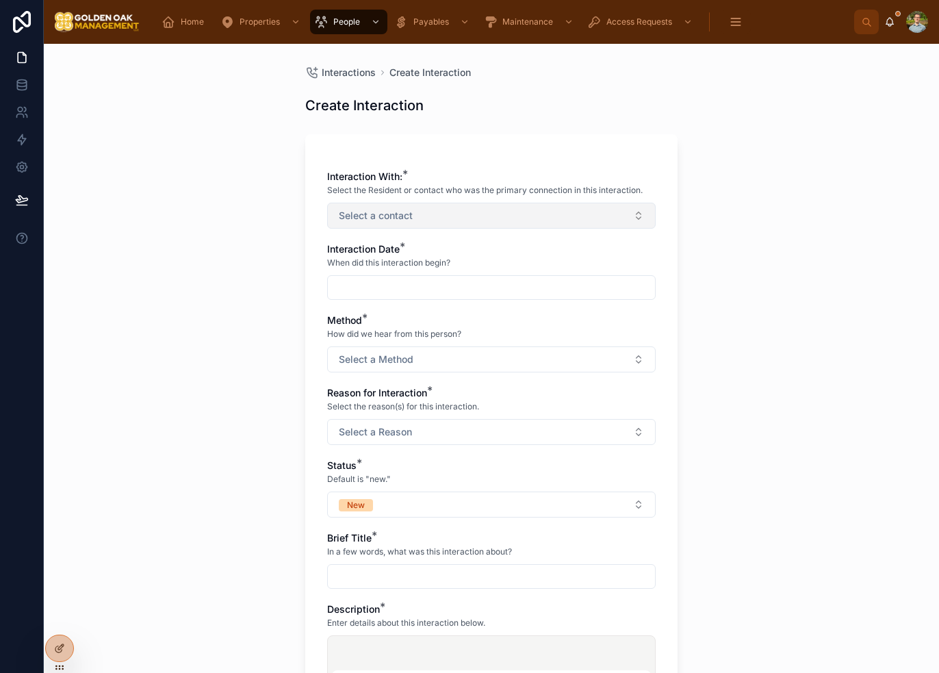
click at [429, 211] on button "Select a contact" at bounding box center [491, 216] width 329 height 26
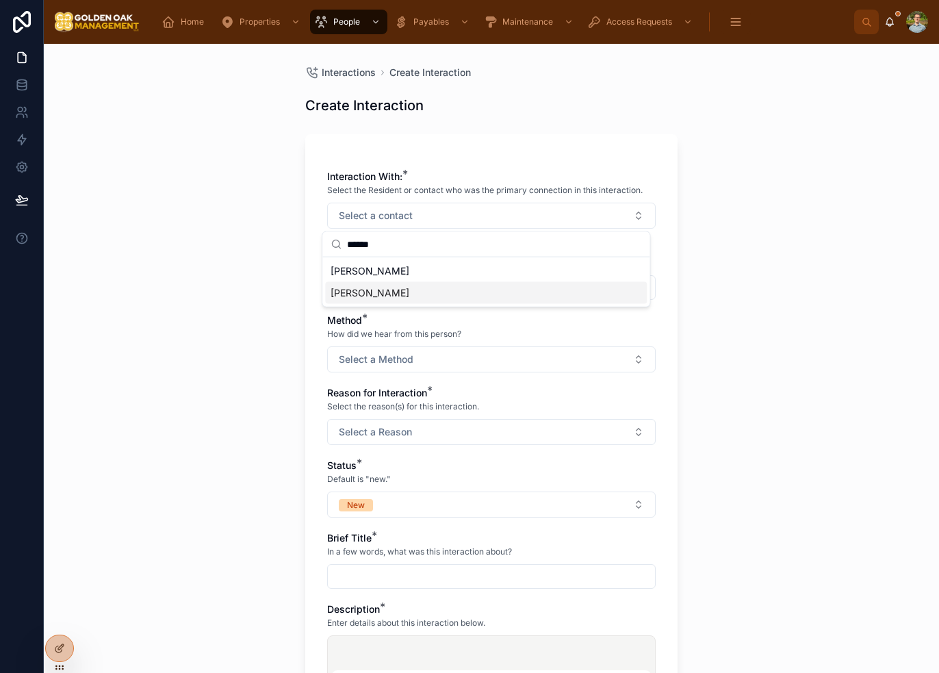
type input "******"
click at [409, 287] on span "[PERSON_NAME]" at bounding box center [370, 293] width 79 height 14
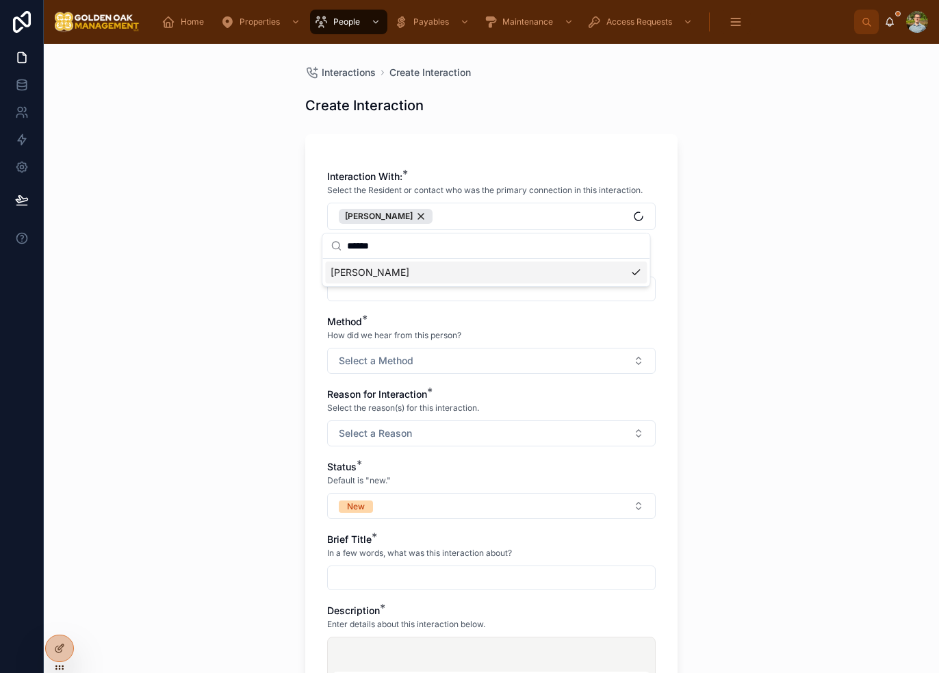
click at [687, 268] on div "Interactions Create Interaction Create Interaction Interaction With: * Select t…" at bounding box center [491, 358] width 895 height 629
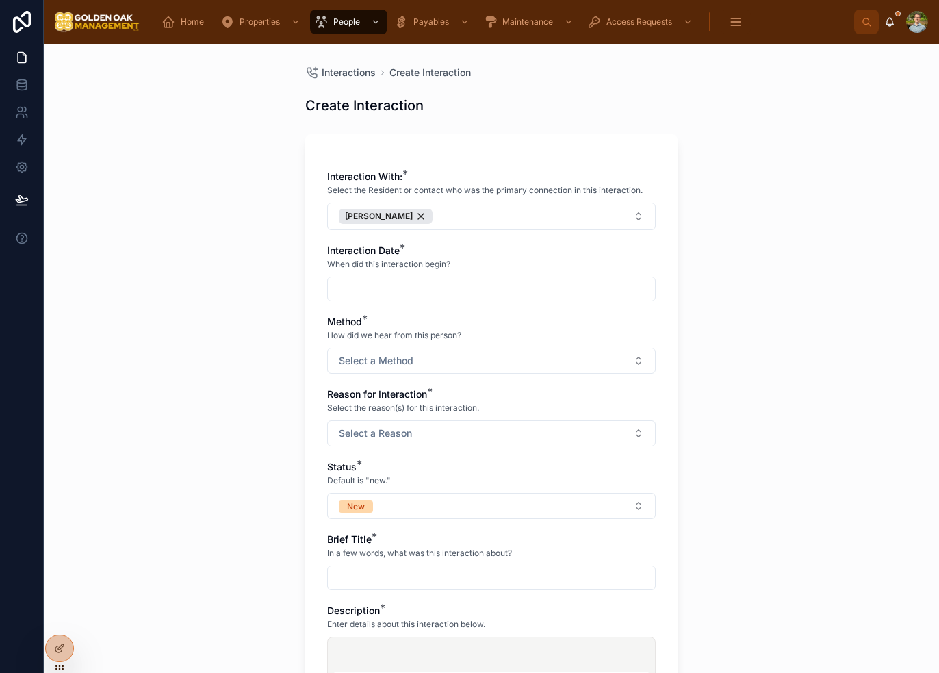
click at [402, 298] on input "text" at bounding box center [491, 288] width 327 height 19
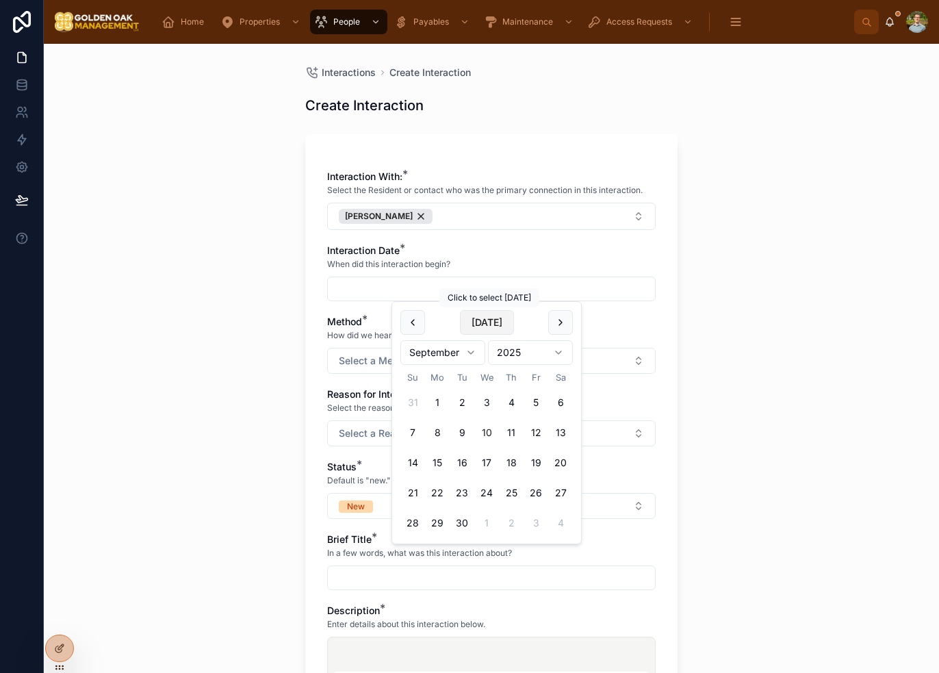
click at [487, 326] on button "[DATE]" at bounding box center [487, 322] width 54 height 25
type input "*********"
click at [780, 324] on div "Interactions Create Interaction Create Interaction Interaction With: * Select t…" at bounding box center [491, 358] width 895 height 629
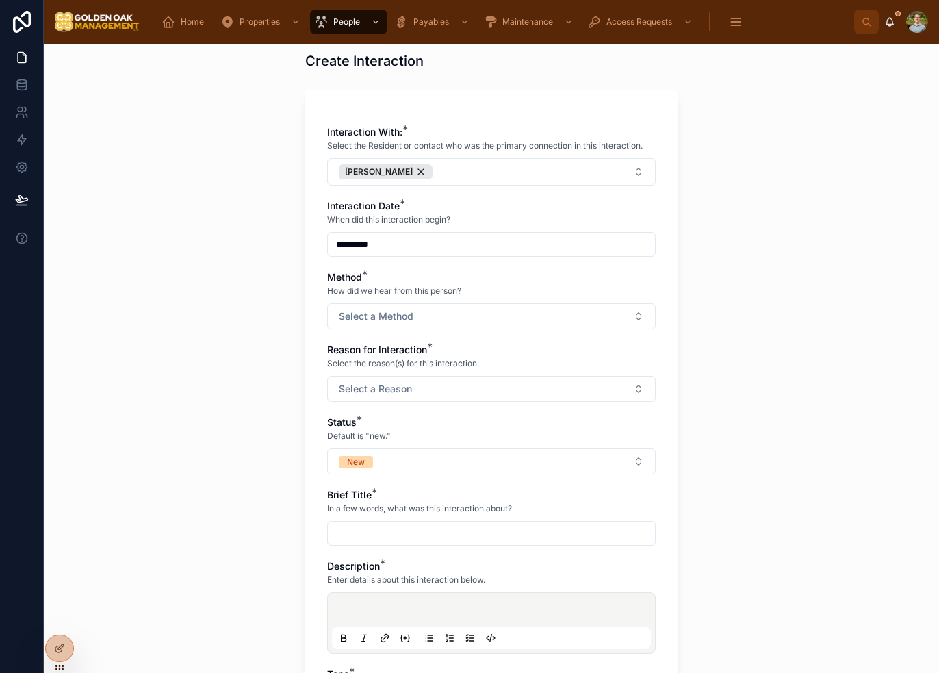
scroll to position [68, 0]
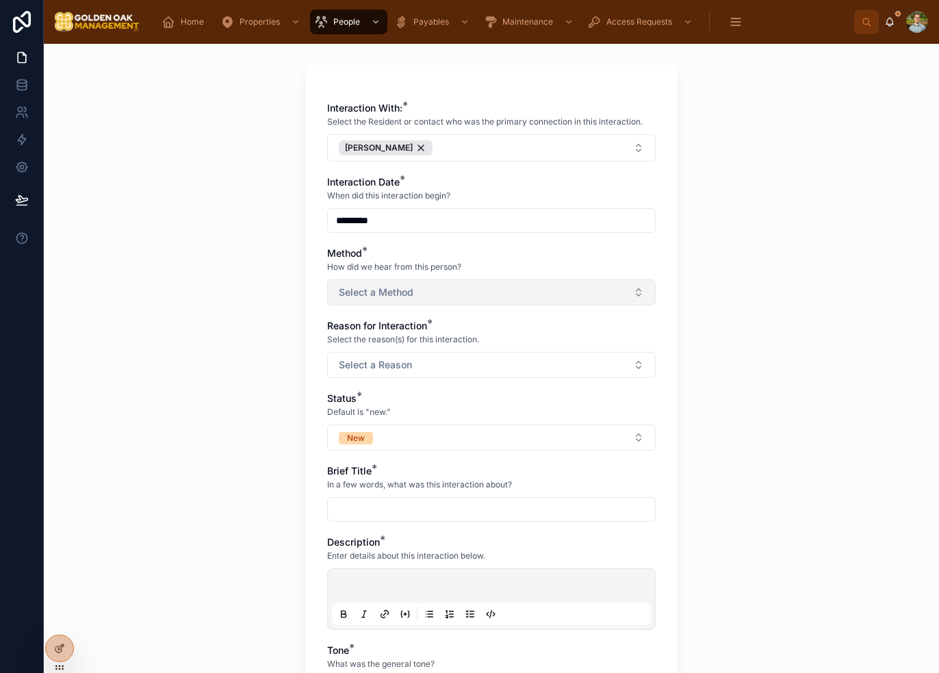
click at [416, 286] on button "Select a Method" at bounding box center [491, 292] width 329 height 26
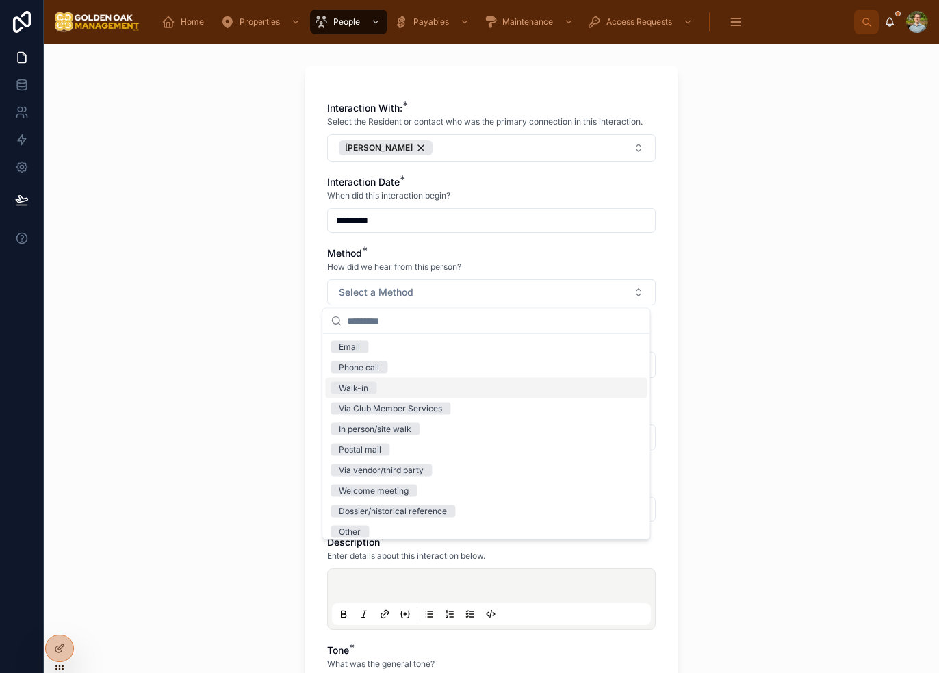
click at [421, 390] on div "Walk-in" at bounding box center [486, 388] width 322 height 21
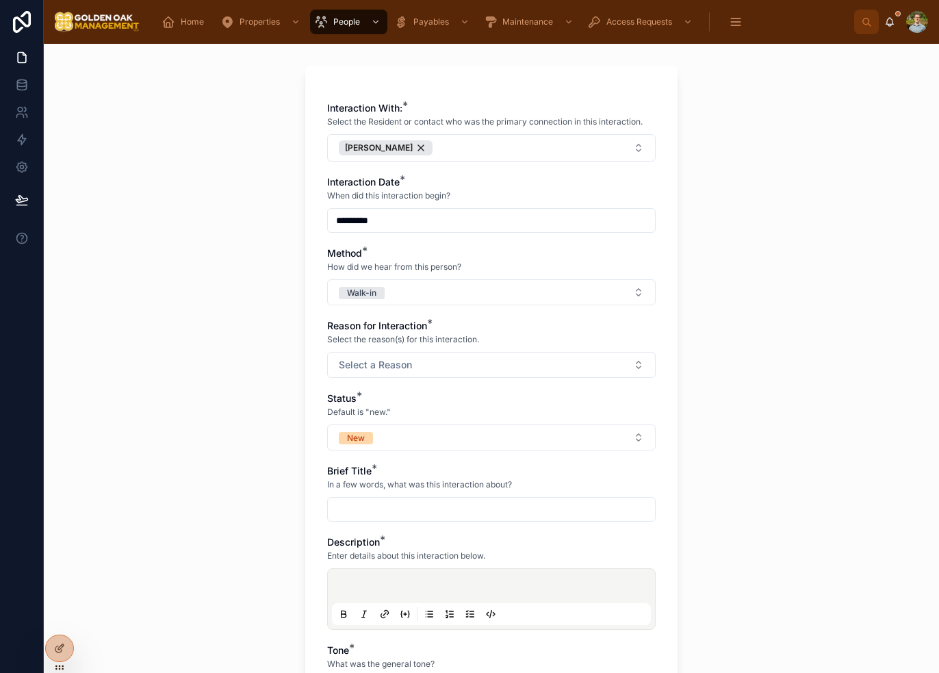
click at [821, 322] on div "Interactions Create Interaction Create Interaction Interaction With: * Select t…" at bounding box center [491, 358] width 895 height 629
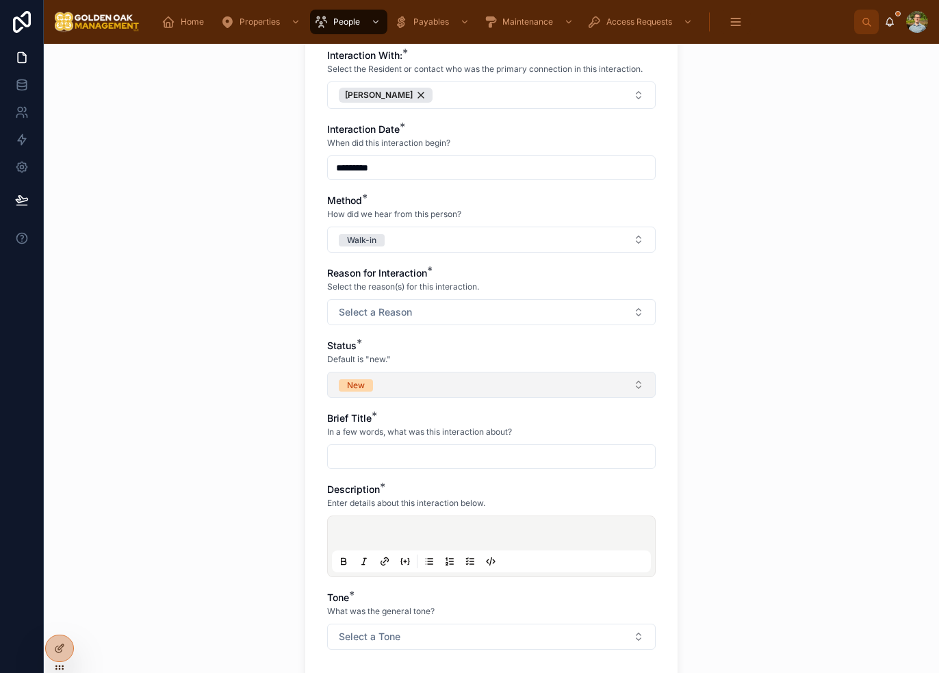
scroll to position [205, 0]
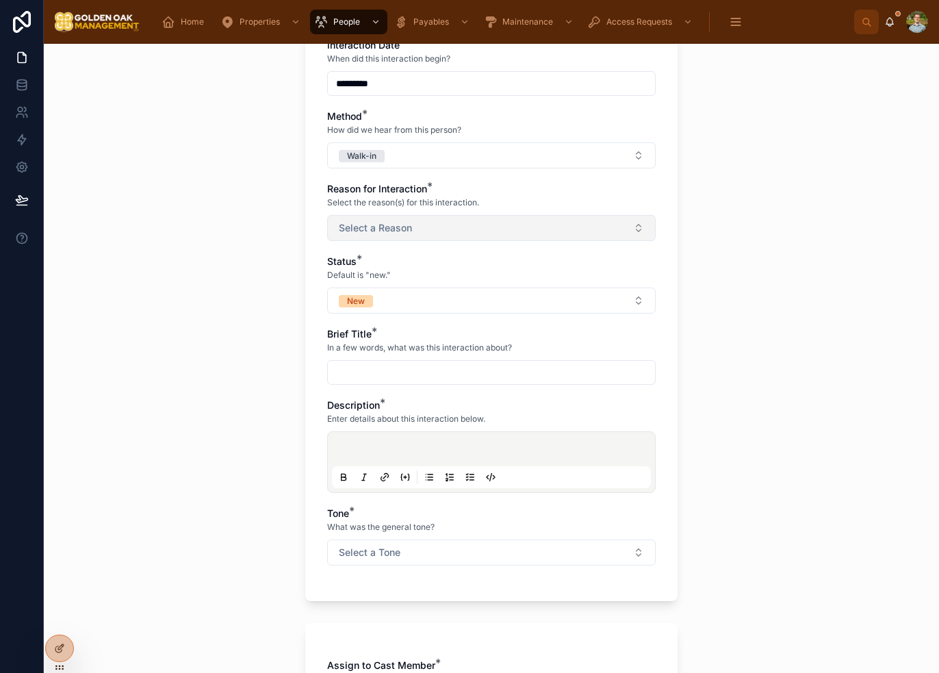
click at [474, 235] on button "Select a Reason" at bounding box center [491, 228] width 329 height 26
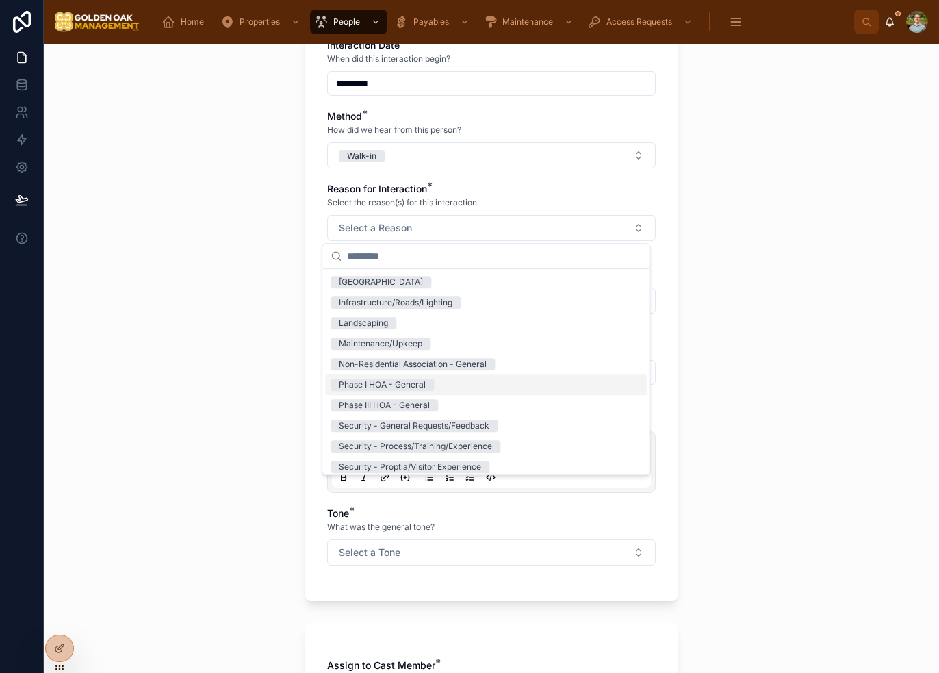
scroll to position [137, 0]
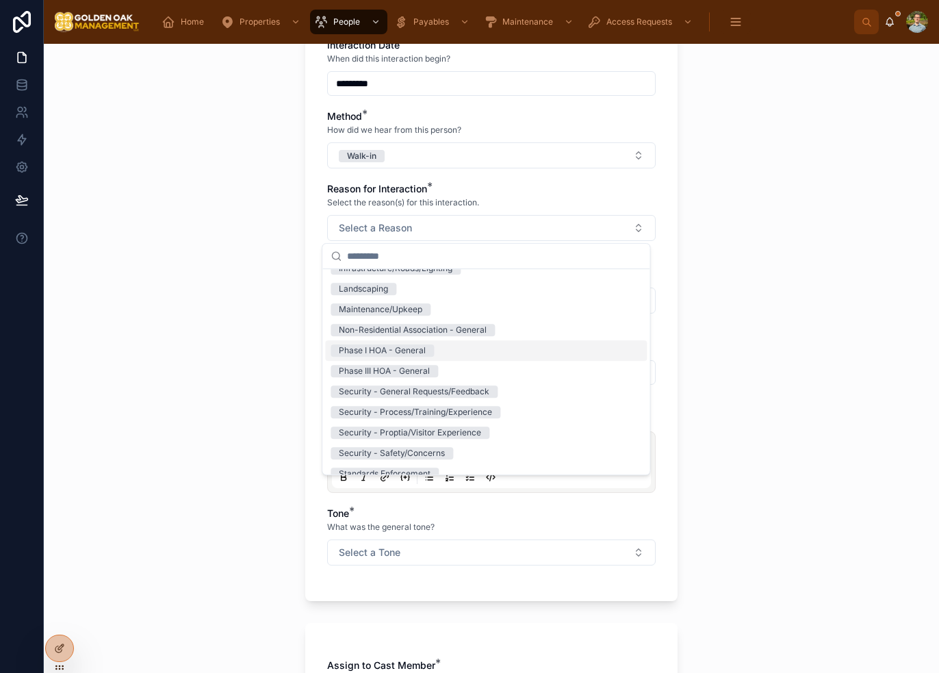
click at [444, 351] on div "Phase I HOA - General" at bounding box center [486, 350] width 322 height 21
click at [747, 314] on div "Interactions Create Interaction Create Interaction Interaction With: * Select t…" at bounding box center [491, 358] width 895 height 629
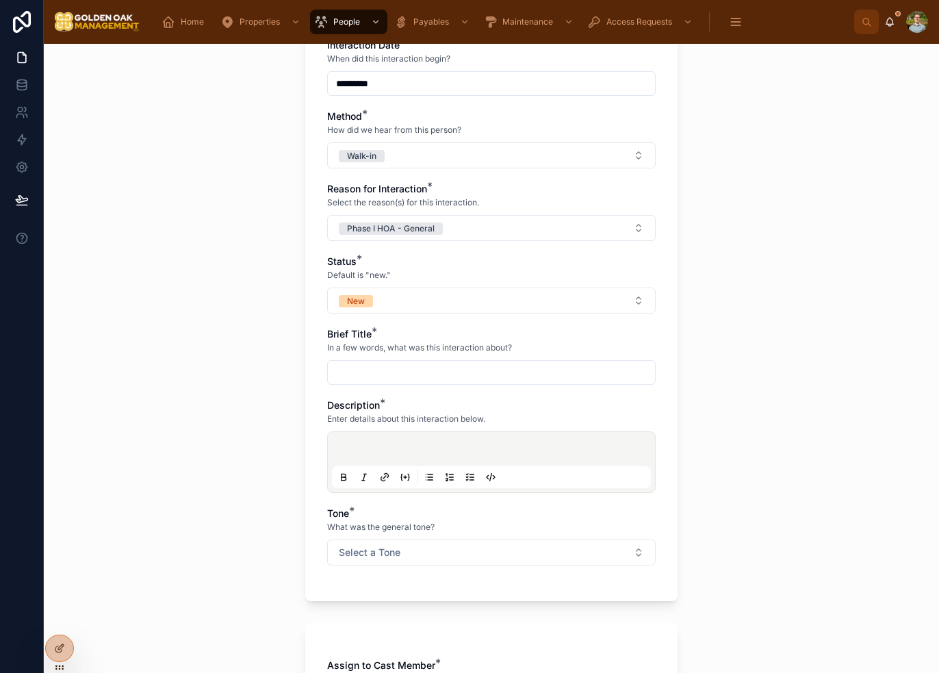
drag, startPoint x: 405, startPoint y: 303, endPoint x: 402, endPoint y: 314, distance: 10.8
click at [406, 303] on button "New" at bounding box center [491, 300] width 329 height 26
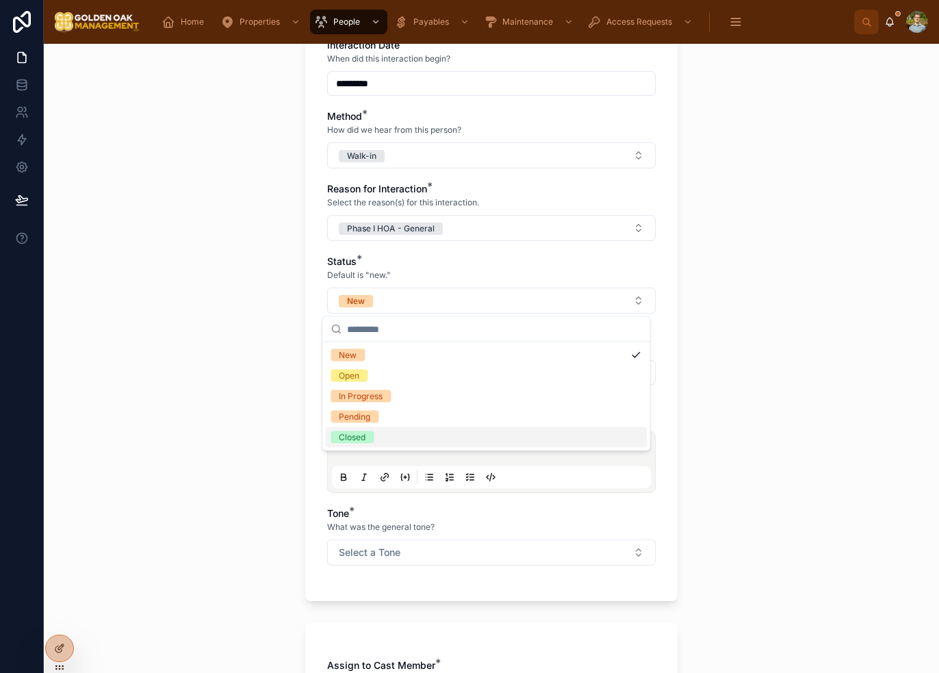
click at [387, 434] on div "Closed" at bounding box center [486, 437] width 322 height 21
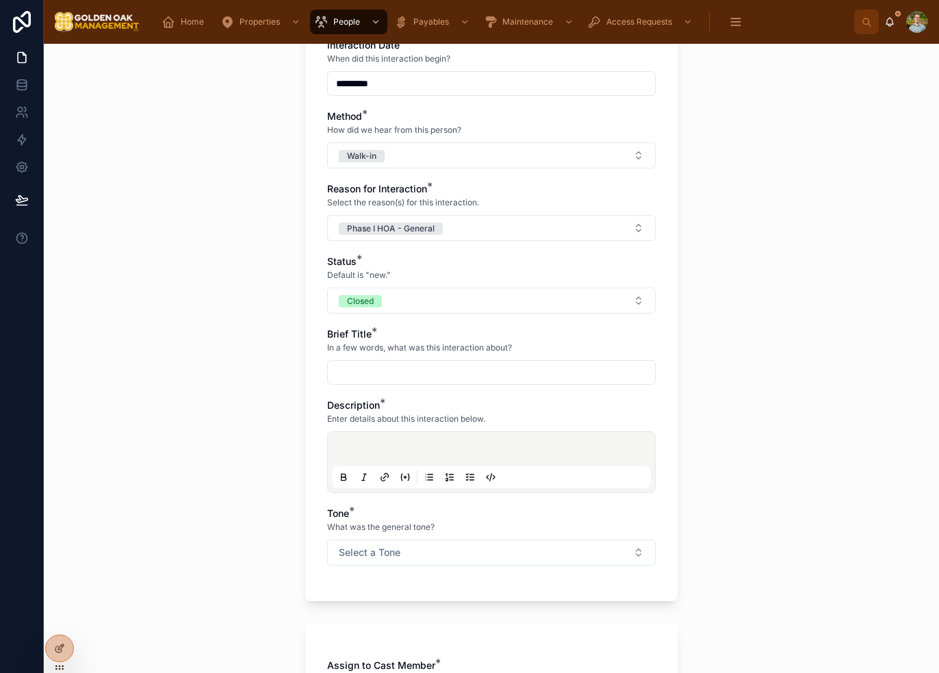
click at [382, 370] on input "text" at bounding box center [491, 372] width 327 height 19
type input "**********"
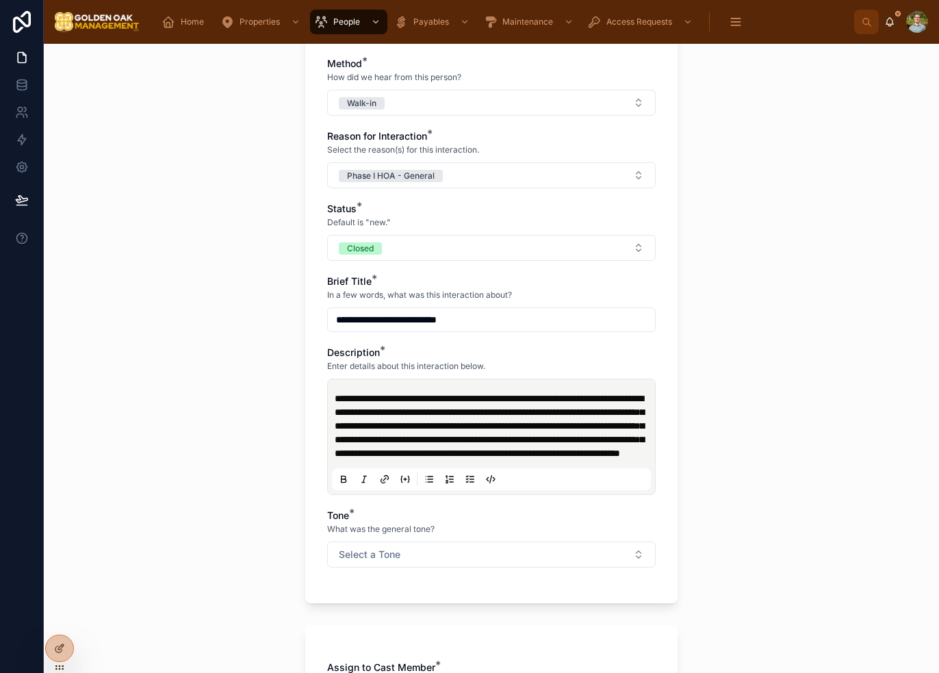
scroll to position [342, 0]
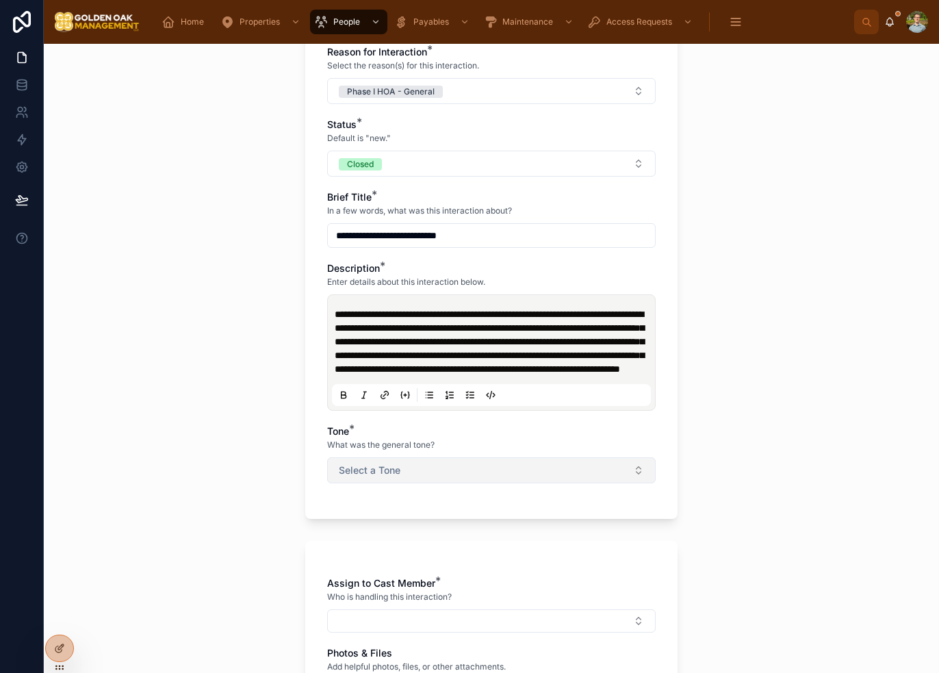
click at [463, 483] on button "Select a Tone" at bounding box center [491, 470] width 329 height 26
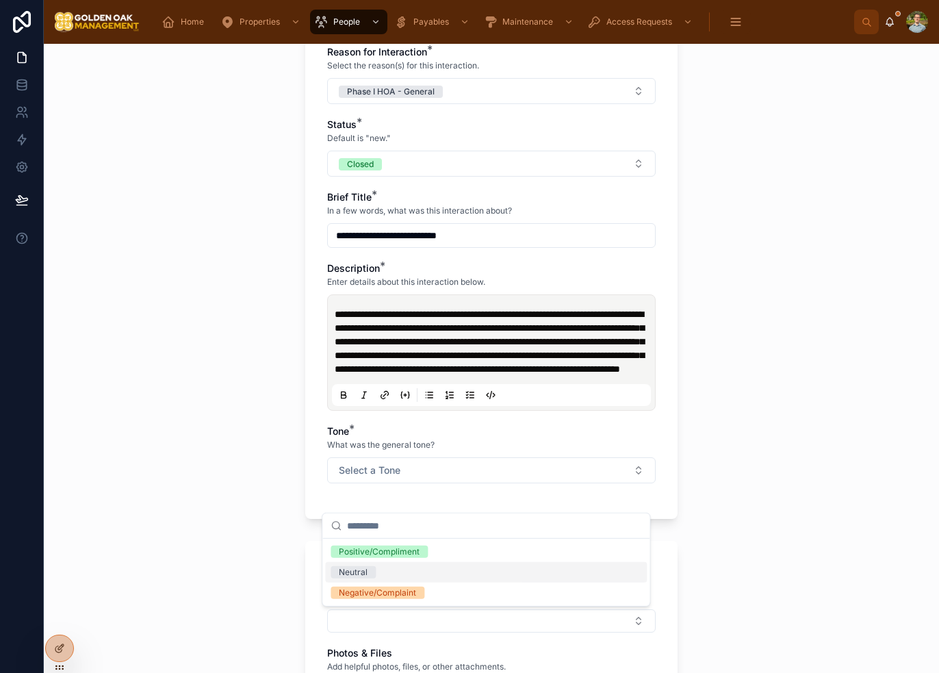
click at [396, 569] on div "Neutral" at bounding box center [486, 572] width 322 height 21
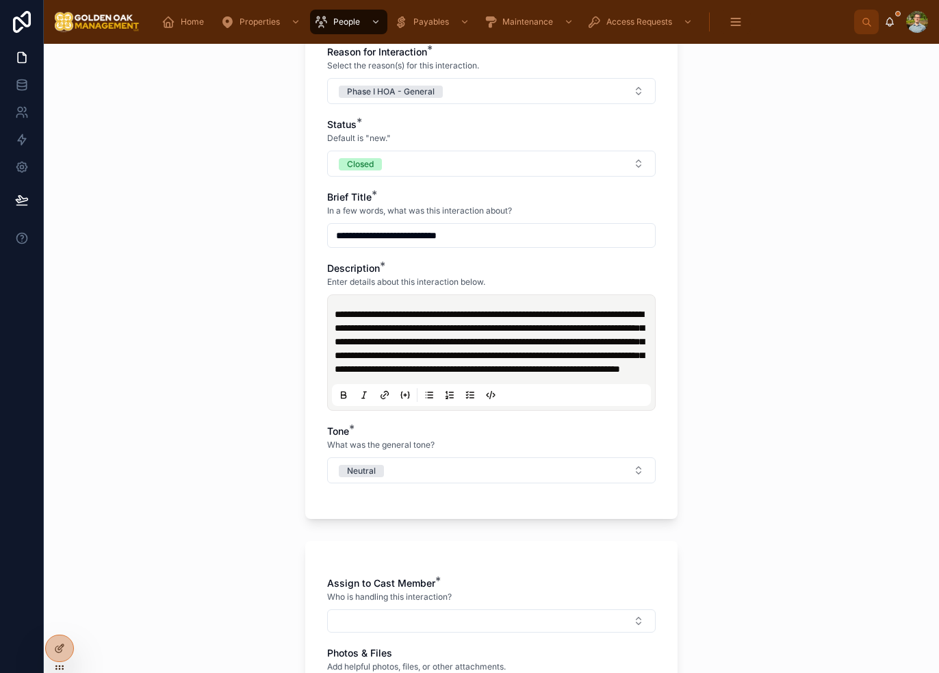
click at [721, 442] on div "**********" at bounding box center [491, 358] width 895 height 629
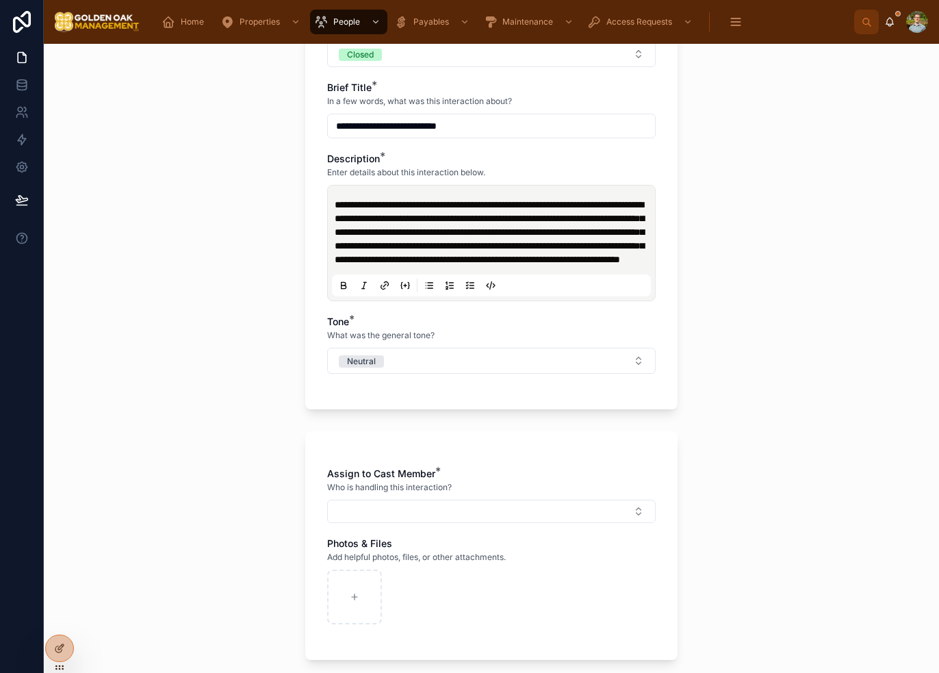
scroll to position [600, 0]
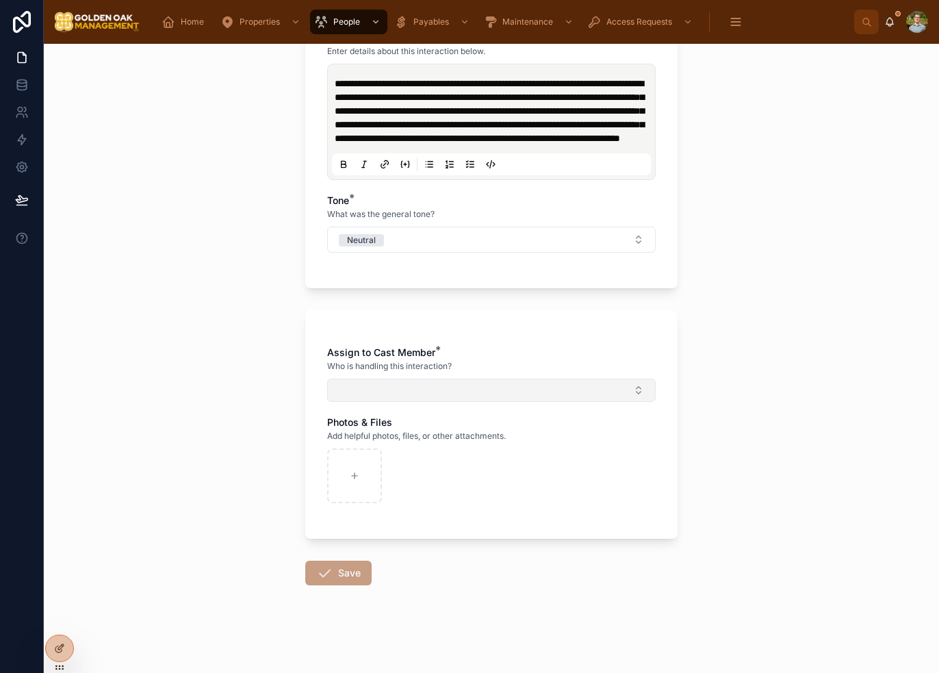
click at [457, 384] on button "Select Button" at bounding box center [491, 390] width 329 height 23
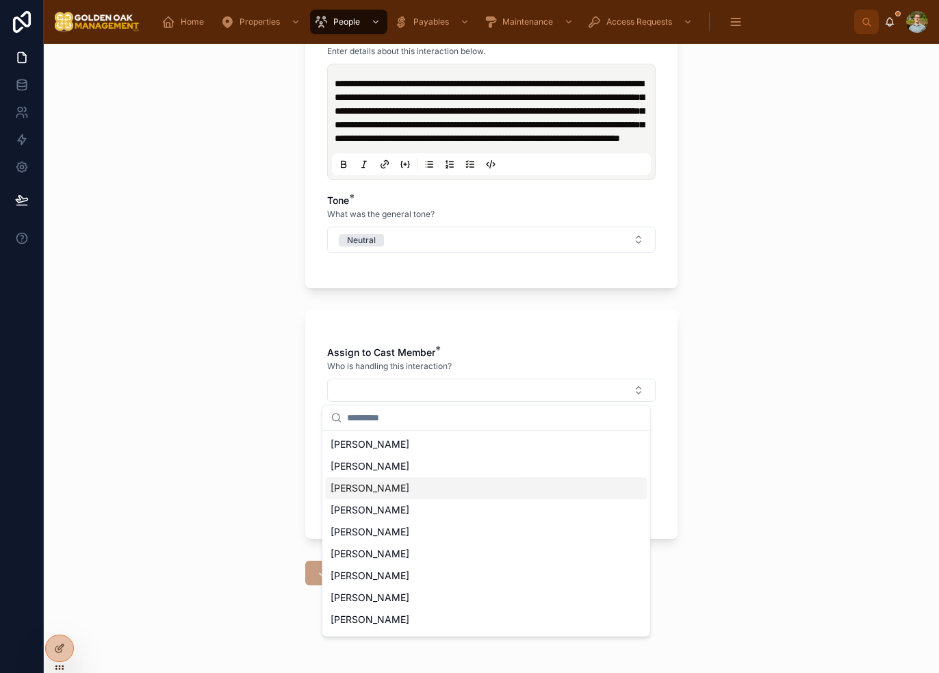
click at [395, 484] on span "[PERSON_NAME]" at bounding box center [370, 488] width 79 height 14
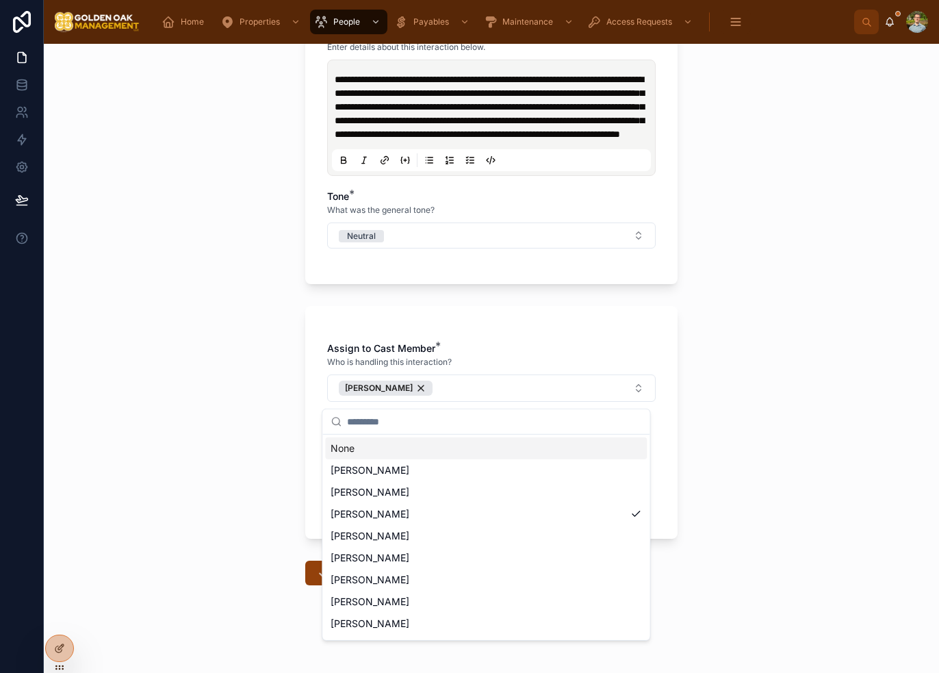
click at [704, 437] on div "**********" at bounding box center [491, 358] width 895 height 629
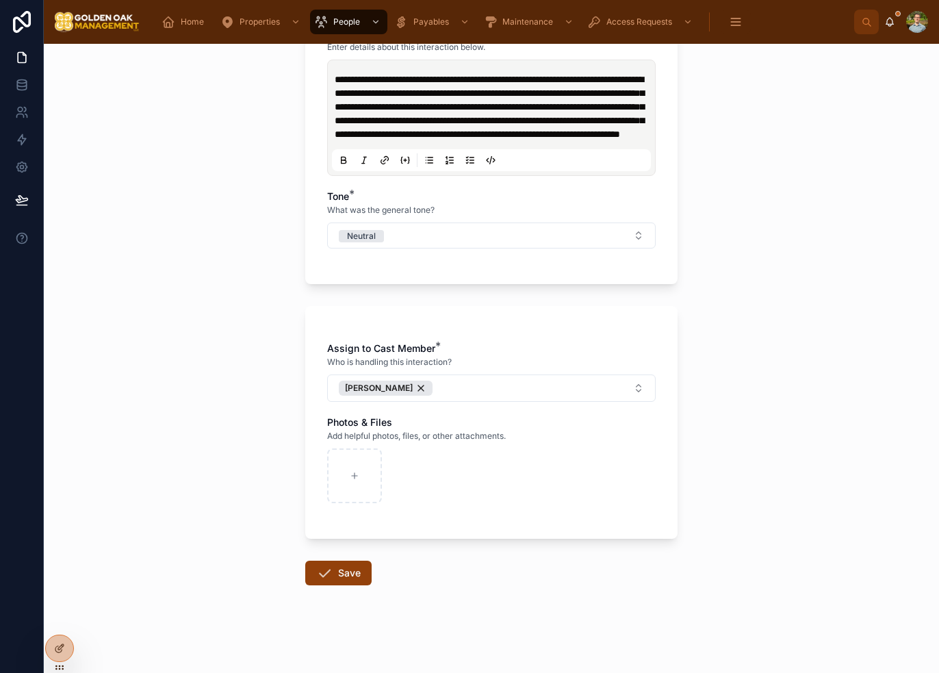
scroll to position [603, 0]
drag, startPoint x: 340, startPoint y: 569, endPoint x: 383, endPoint y: 580, distance: 44.5
click at [340, 569] on button "Save" at bounding box center [338, 573] width 66 height 25
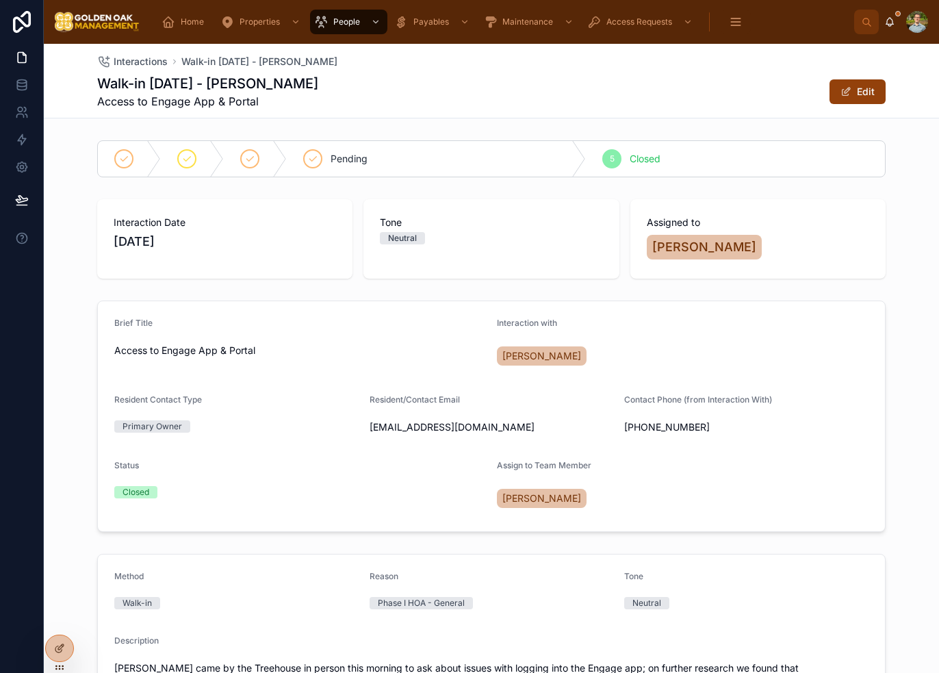
click at [895, 424] on div "Brief Title Access to Engage App & Portal Interaction with [PERSON_NAME] Reside…" at bounding box center [491, 416] width 895 height 242
click at [193, 24] on span "Home" at bounding box center [192, 21] width 23 height 11
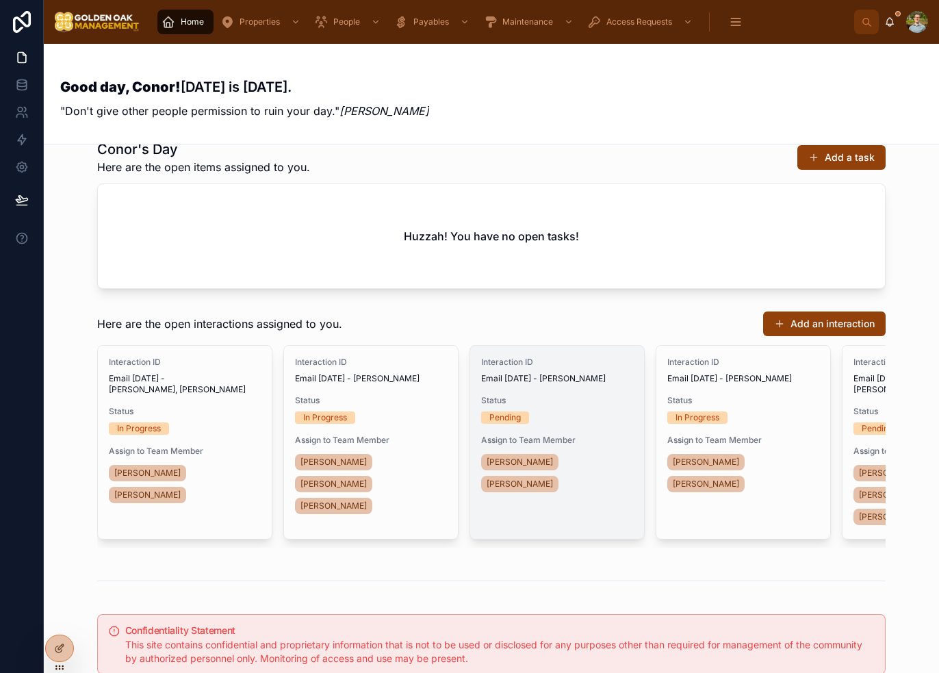
scroll to position [274, 0]
click at [567, 413] on div "Pending" at bounding box center [557, 417] width 152 height 12
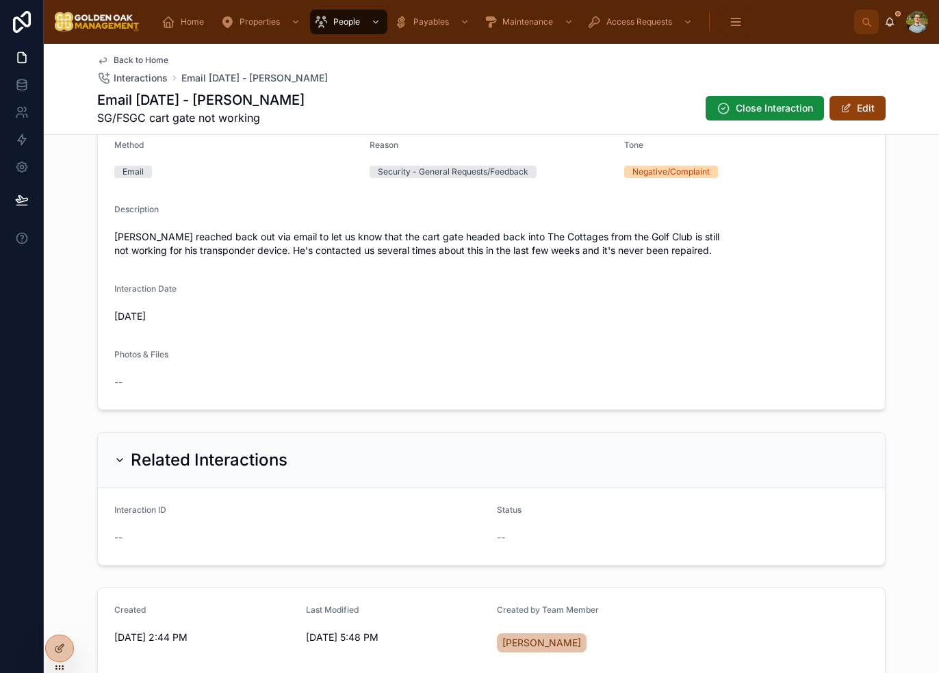
scroll to position [753, 0]
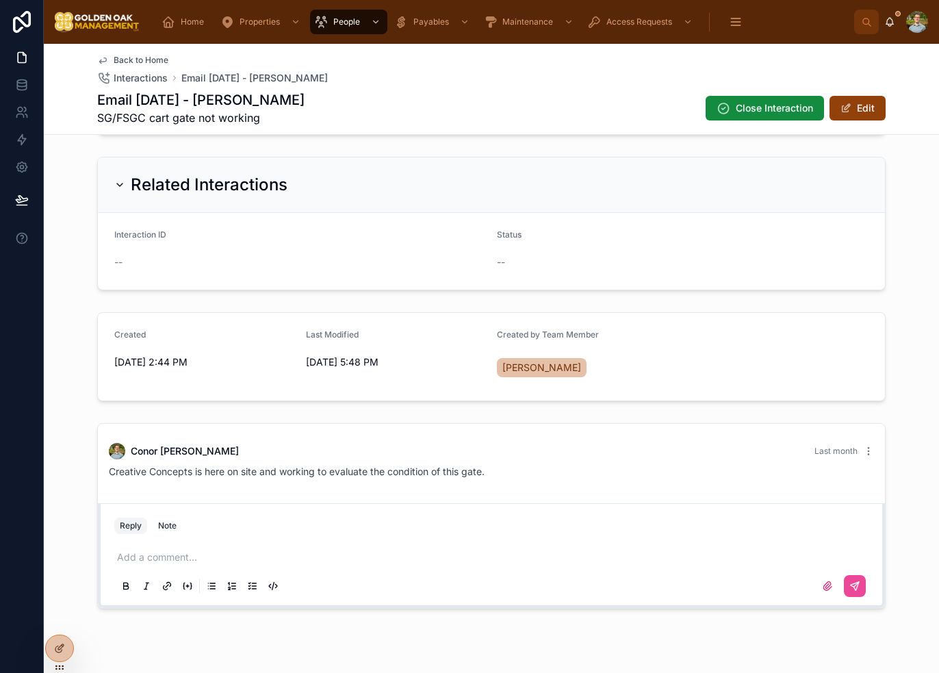
click at [159, 556] on p at bounding box center [494, 557] width 754 height 14
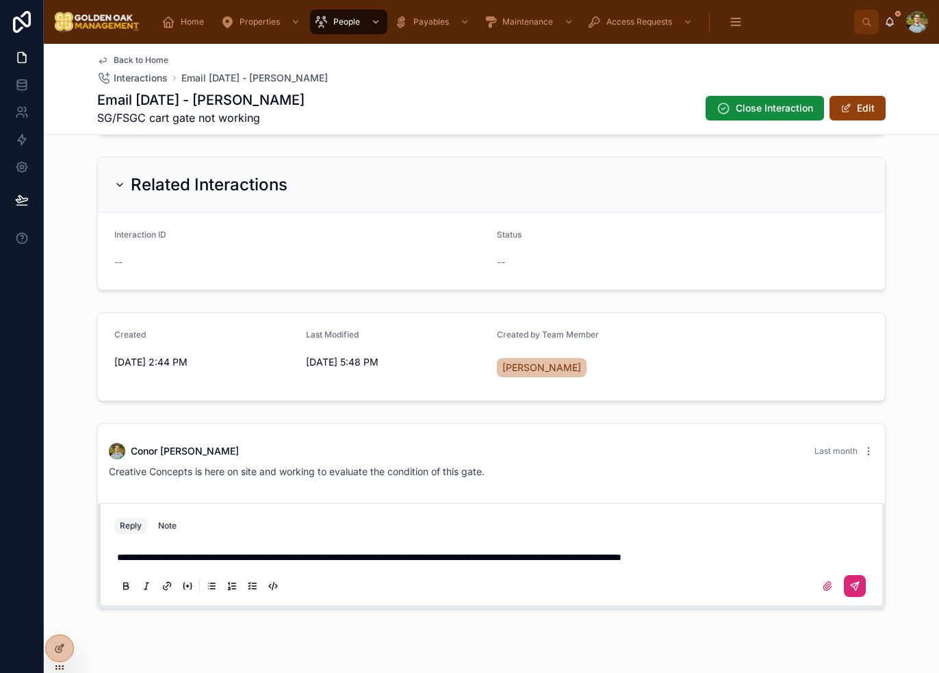
click at [859, 578] on button at bounding box center [855, 586] width 22 height 22
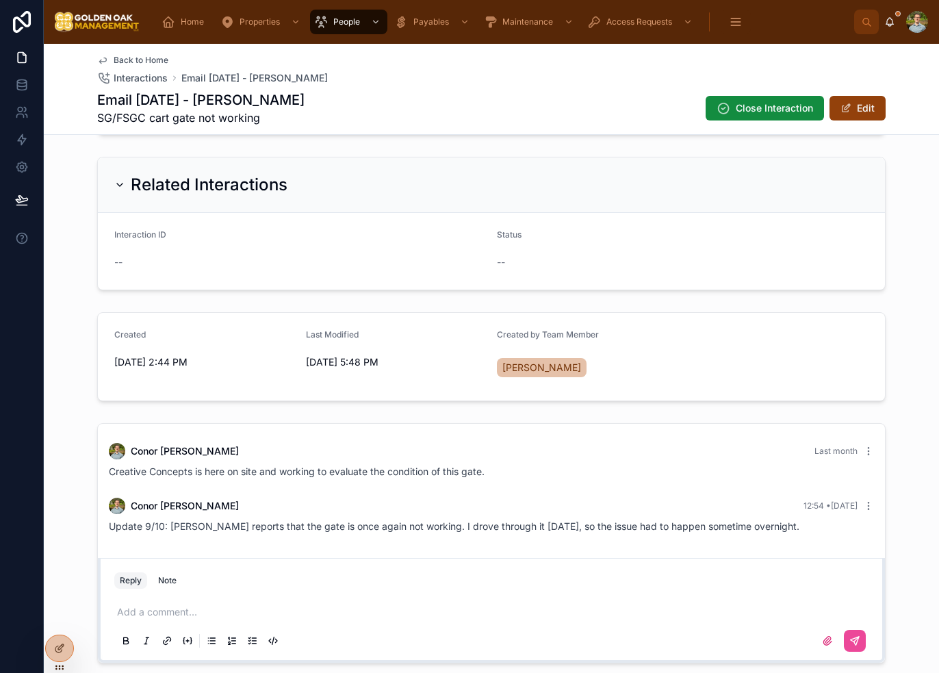
click at [895, 457] on div "[PERSON_NAME] Last month Creative Concepts is here on site and working to evalu…" at bounding box center [491, 543] width 895 height 251
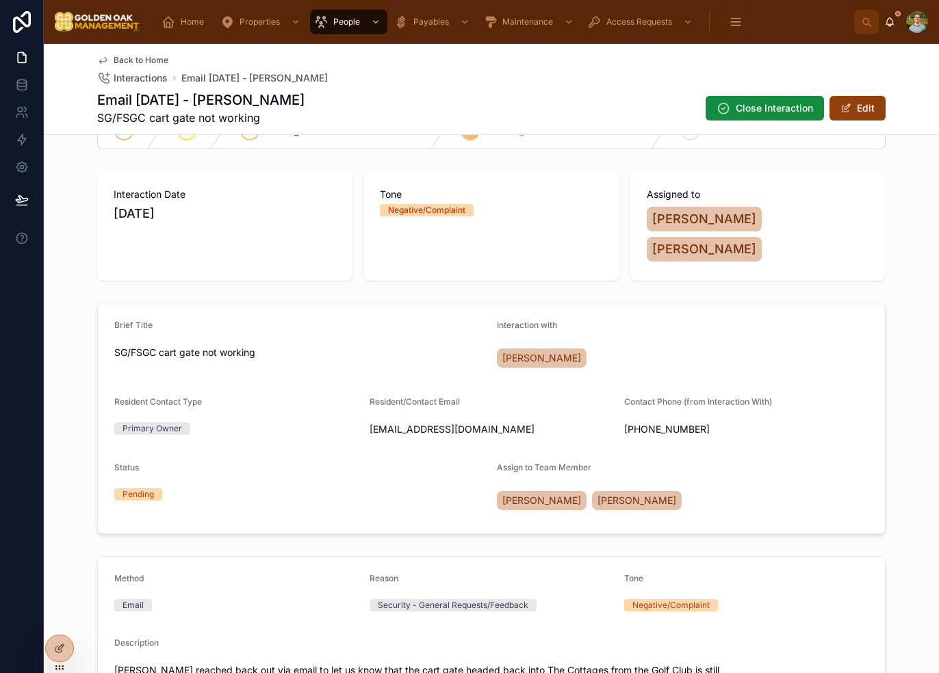
scroll to position [0, 0]
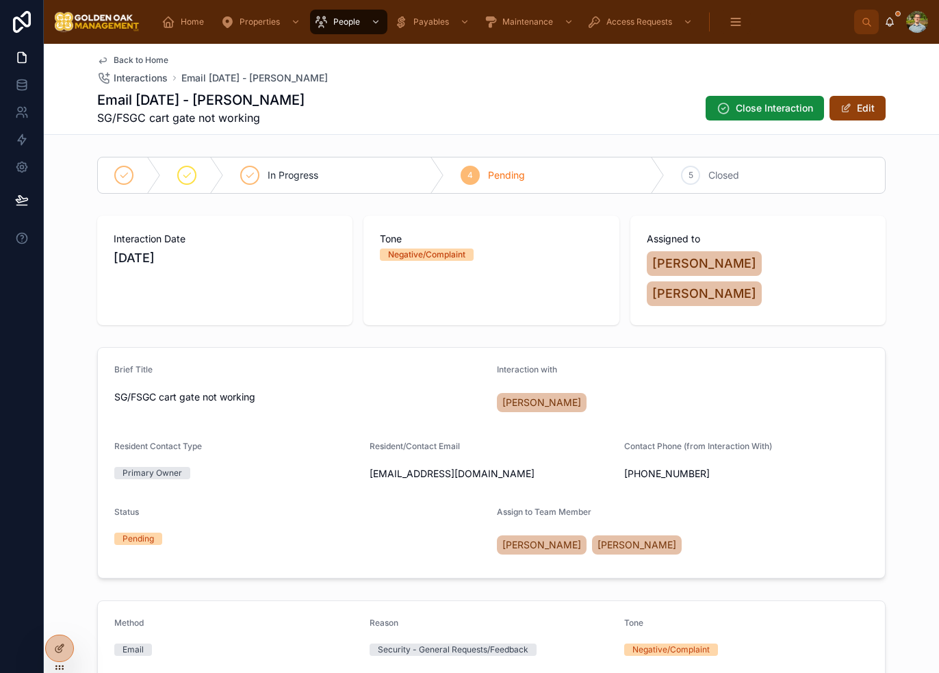
click at [118, 57] on span "Back to Home" at bounding box center [141, 60] width 55 height 11
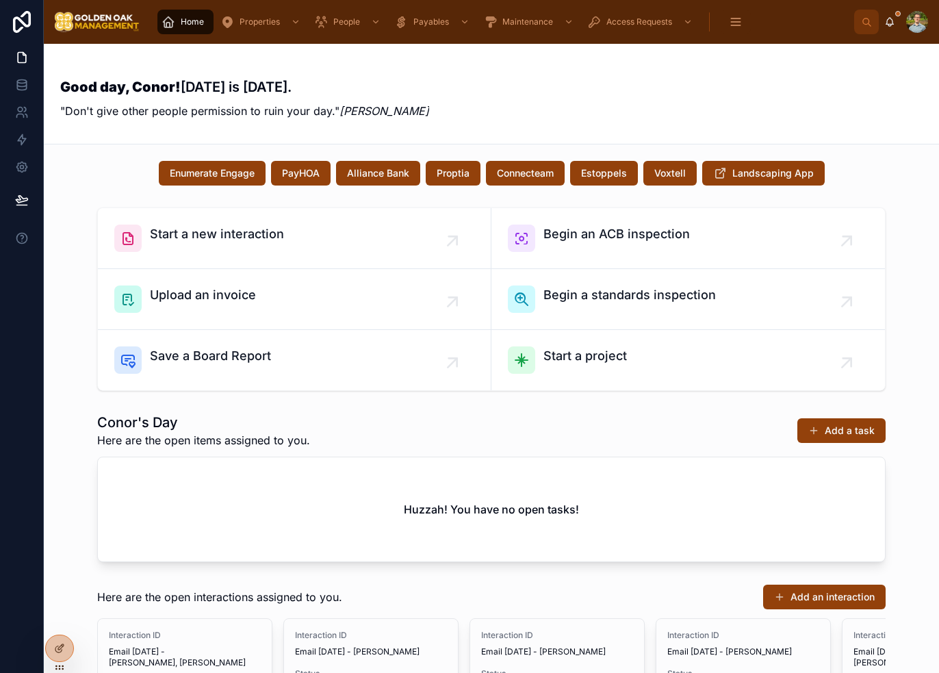
click at [898, 339] on div "Start a new interaction Begin an ACB inspection Upload an invoice Begin a stand…" at bounding box center [491, 299] width 873 height 194
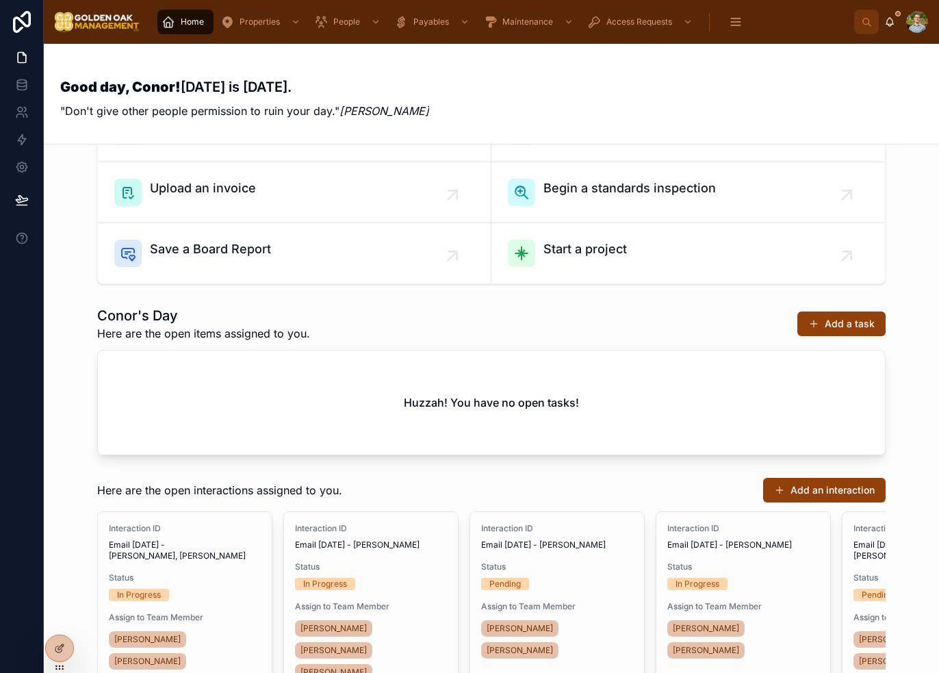
scroll to position [342, 0]
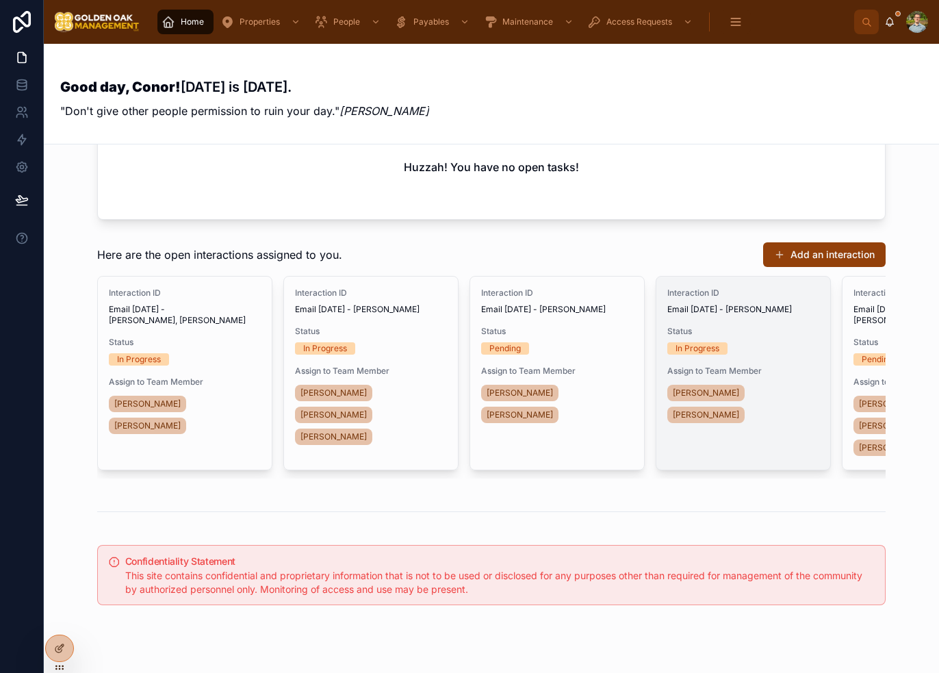
click at [763, 344] on div "In Progress" at bounding box center [743, 348] width 152 height 12
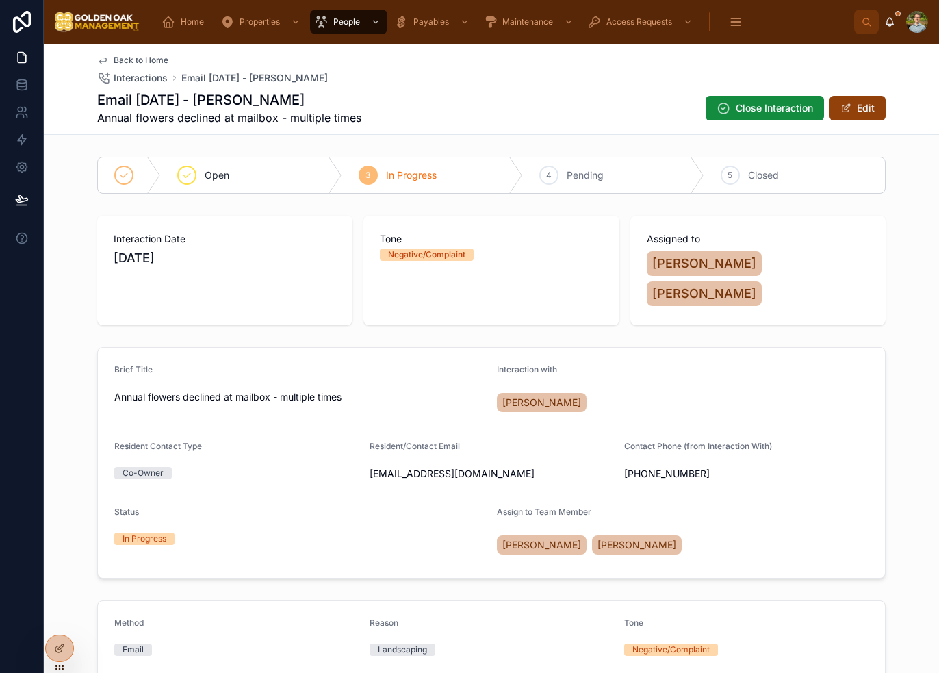
click at [811, 421] on form "Brief Title Annual flowers declined at mailbox - multiple times Interaction wit…" at bounding box center [491, 463] width 787 height 230
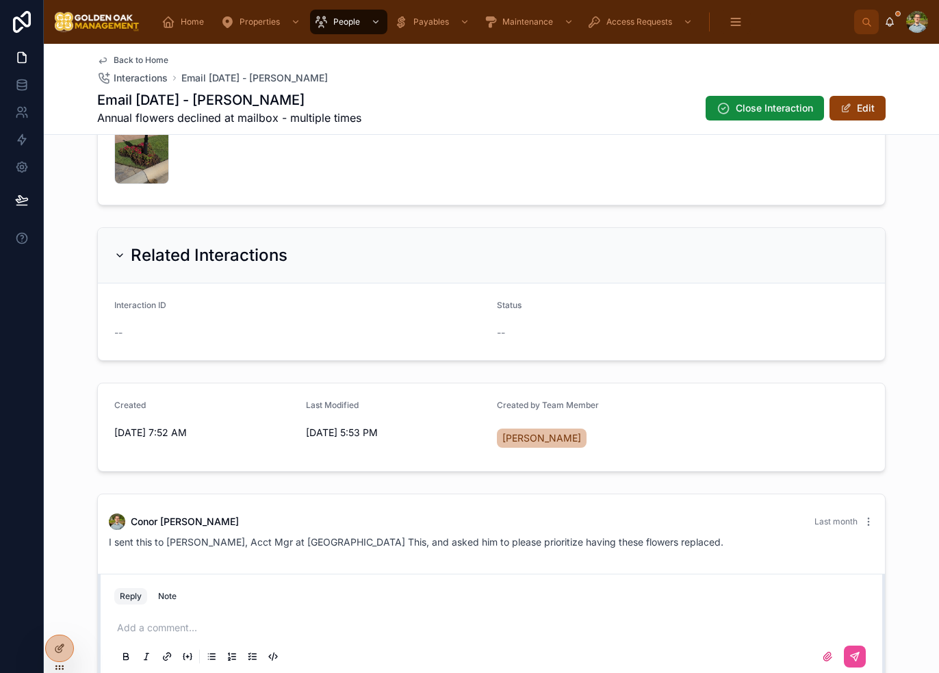
scroll to position [753, 0]
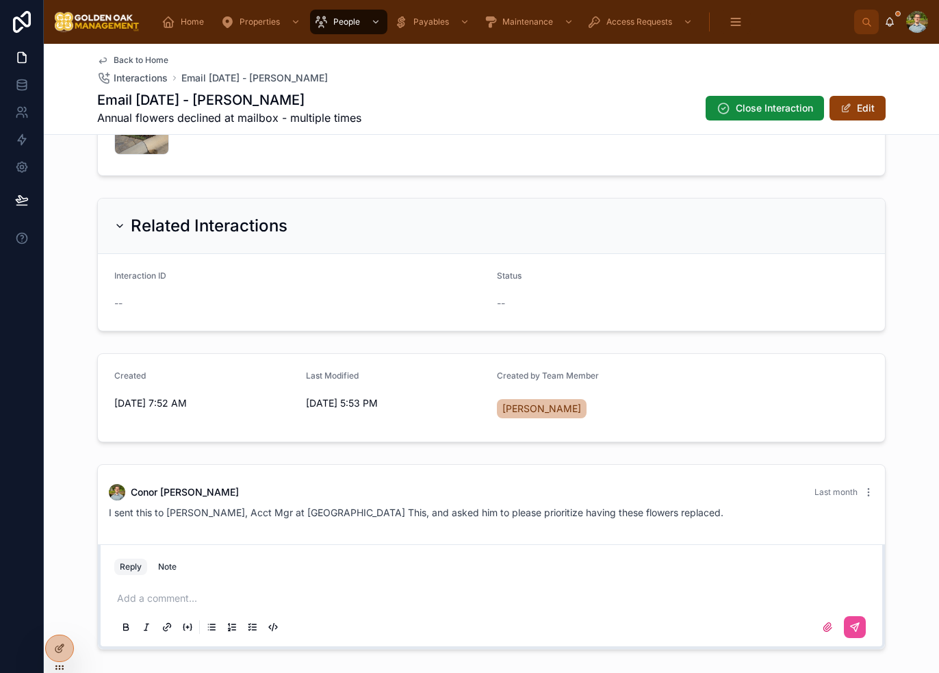
click at [148, 583] on div "Add a comment..." at bounding box center [491, 611] width 754 height 57
click at [155, 591] on p at bounding box center [494, 598] width 754 height 14
click at [854, 622] on icon at bounding box center [854, 627] width 11 height 11
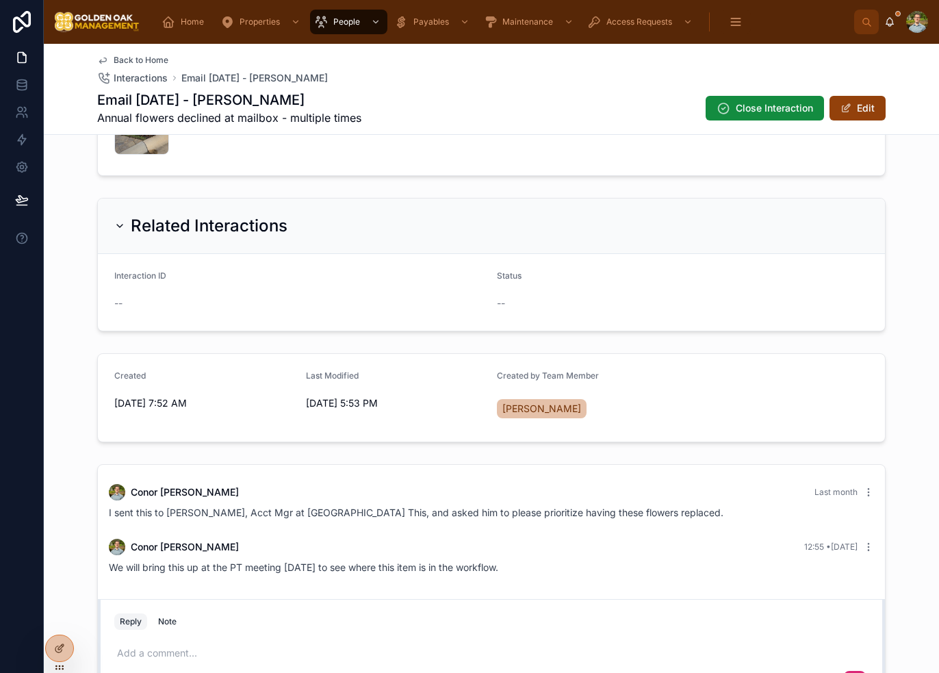
click at [898, 515] on div "[PERSON_NAME] Last month I sent this to [PERSON_NAME], Acct Mgr at Plant This, …" at bounding box center [491, 584] width 895 height 251
click at [194, 18] on span "Home" at bounding box center [192, 21] width 23 height 11
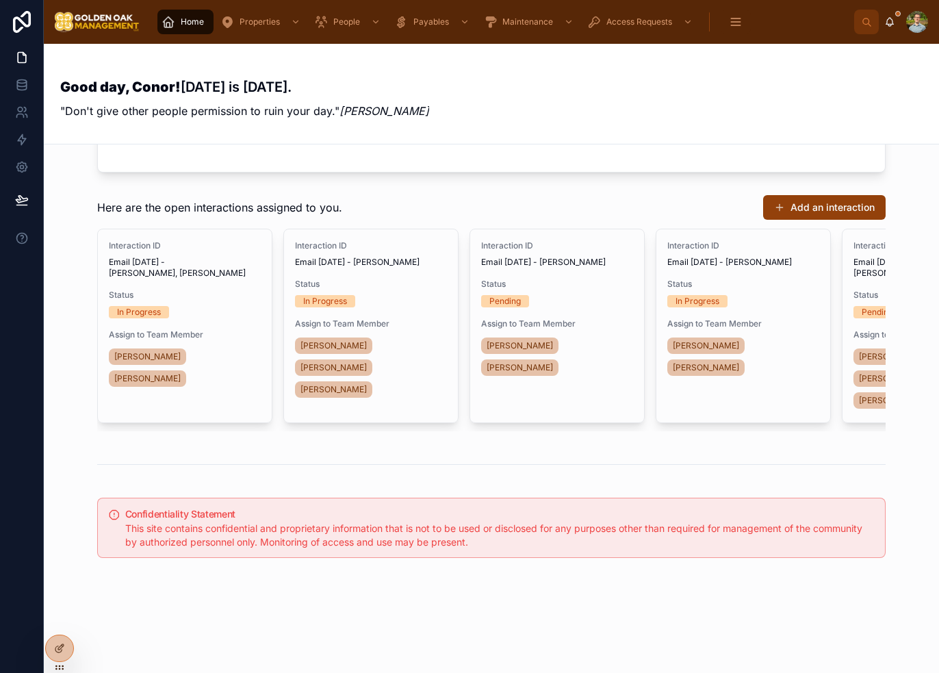
scroll to position [398, 0]
click at [663, 84] on div "Good day, Conor! [DATE] is [DATE]. "Don't give other people permission to ruin …" at bounding box center [491, 93] width 862 height 67
